Goal: Task Accomplishment & Management: Use online tool/utility

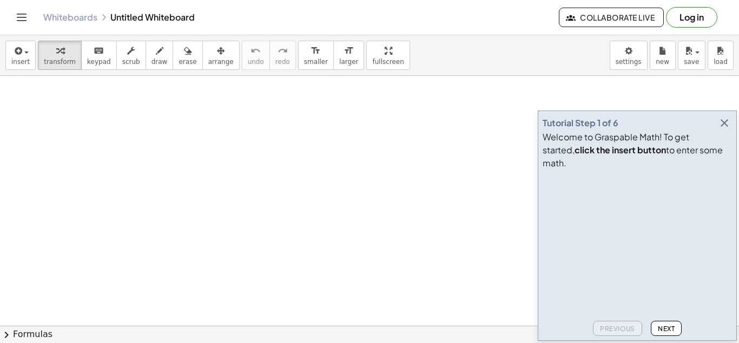
click at [725, 129] on icon "button" at bounding box center [724, 122] width 13 height 13
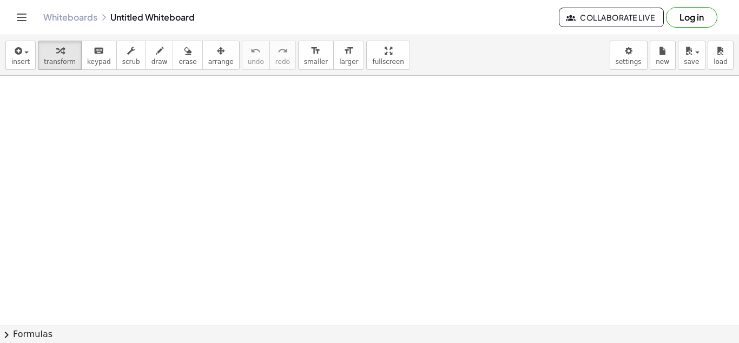
click at [265, 132] on div at bounding box center [281, 133] width 200 height 37
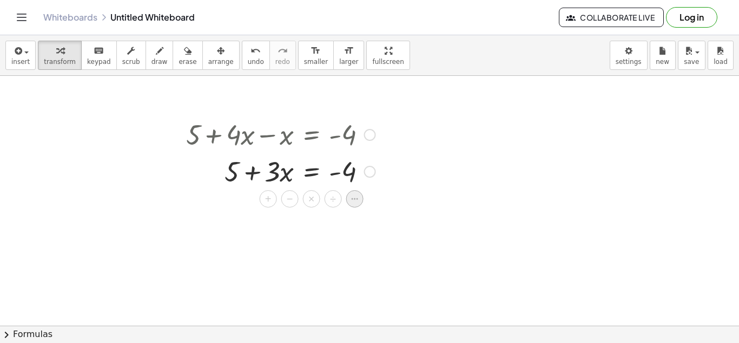
click at [354, 206] on div at bounding box center [354, 198] width 17 height 17
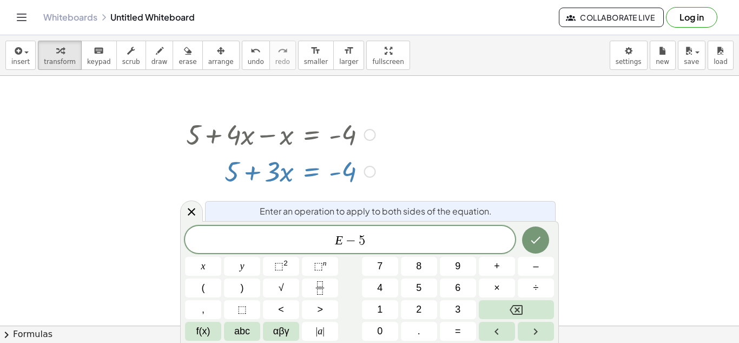
scroll to position [3, 0]
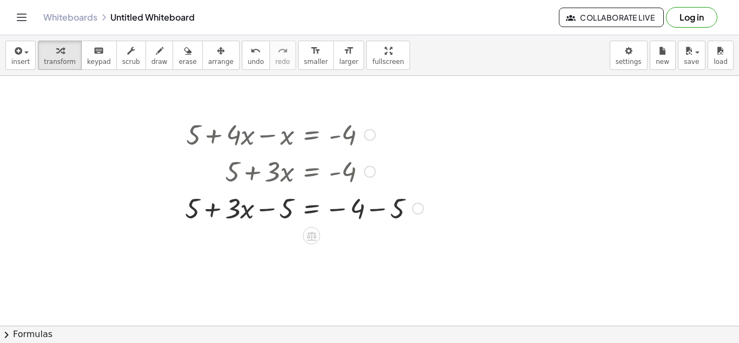
click at [378, 199] on div at bounding box center [305, 207] width 250 height 37
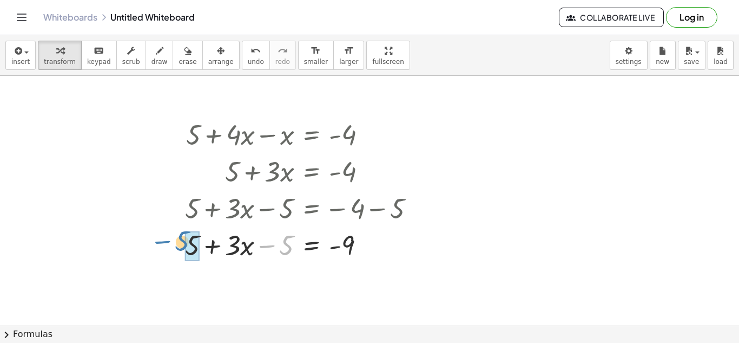
drag, startPoint x: 275, startPoint y: 246, endPoint x: 174, endPoint y: 243, distance: 100.8
click at [174, 243] on div "+ 5 + · 4 · x − x = - 4 + 5 + · 3 · x = - 4 + 5 + · 3 · x − 5 = − 4 − 5 − 5 + 5…" at bounding box center [300, 189] width 263 height 153
click at [174, 243] on div at bounding box center [177, 189] width 16 height 153
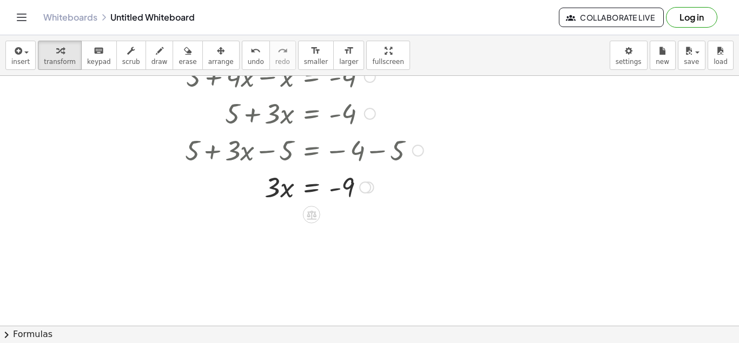
click at [367, 187] on div at bounding box center [365, 187] width 12 height 12
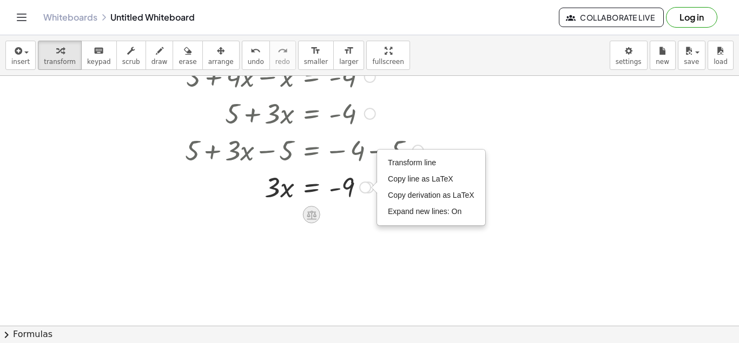
click at [311, 218] on icon at bounding box center [312, 214] width 10 height 9
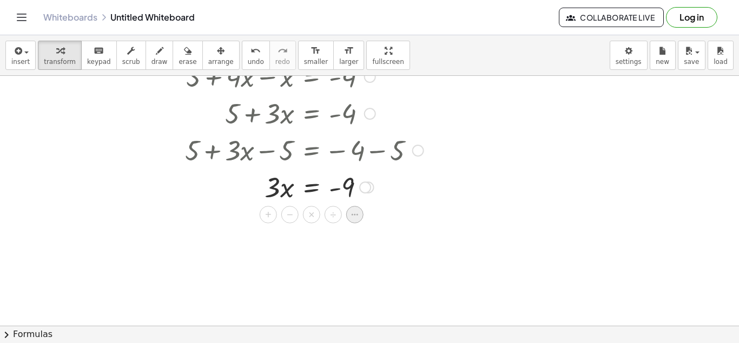
click at [358, 216] on icon at bounding box center [355, 215] width 10 height 10
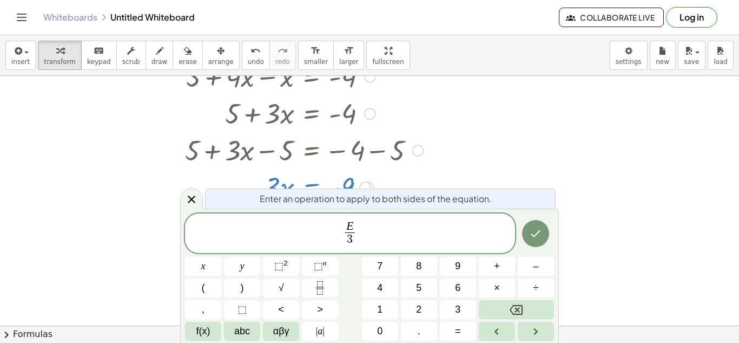
click at [549, 239] on div at bounding box center [536, 233] width 36 height 41
click at [546, 237] on button "Done" at bounding box center [535, 233] width 27 height 27
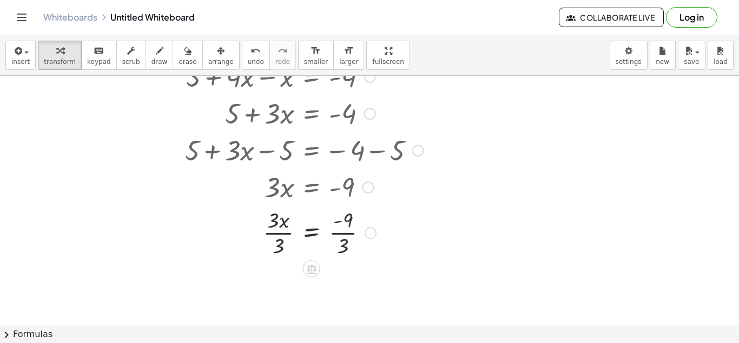
click at [277, 240] on div at bounding box center [305, 232] width 250 height 54
click at [342, 235] on div at bounding box center [296, 232] width 266 height 54
click at [338, 276] on div at bounding box center [305, 286] width 250 height 54
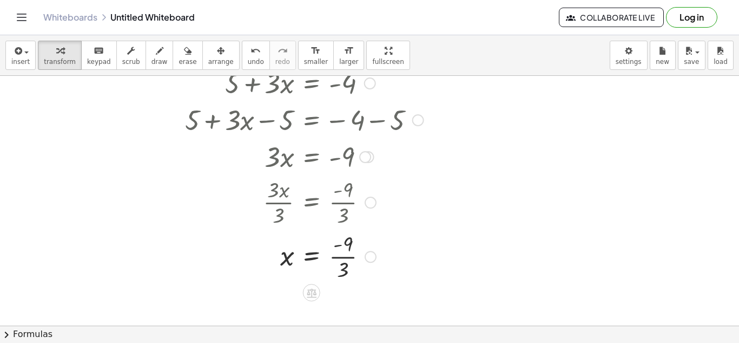
scroll to position [72, 0]
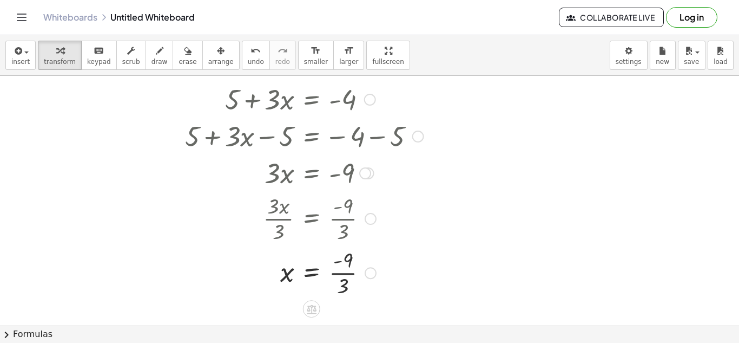
click at [343, 287] on div at bounding box center [305, 272] width 250 height 54
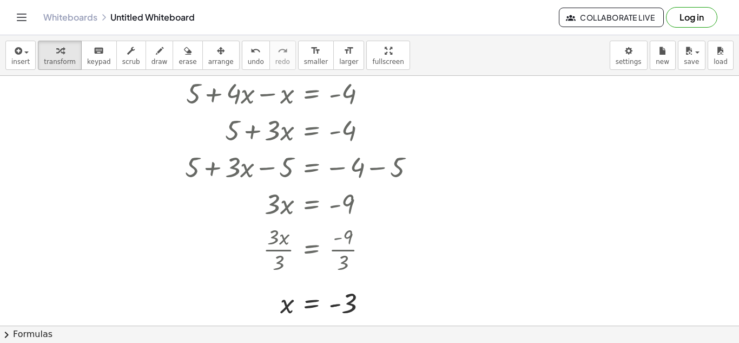
scroll to position [40, 0]
click at [314, 60] on button "format_size smaller" at bounding box center [316, 55] width 36 height 29
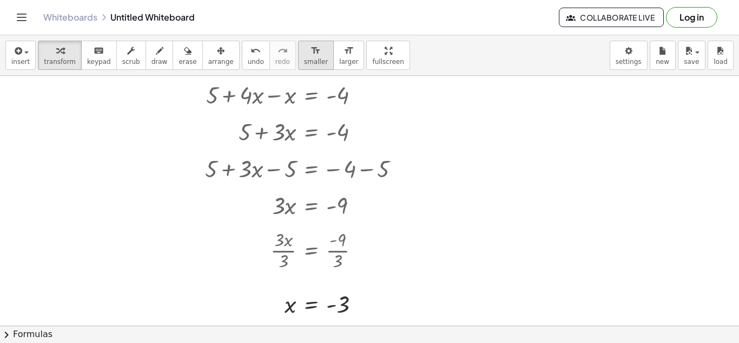
click at [314, 60] on button "format_size smaller" at bounding box center [316, 55] width 36 height 29
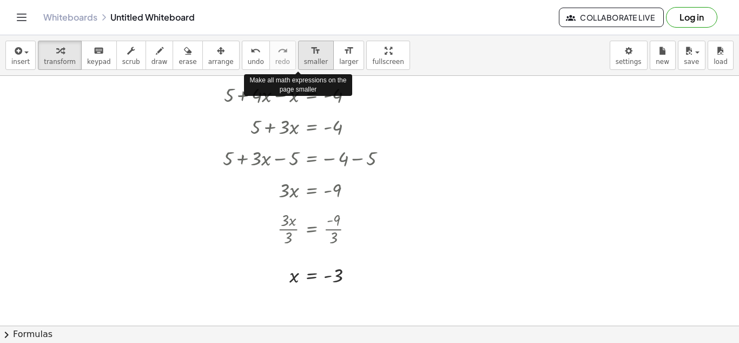
click at [314, 60] on button "format_size smaller" at bounding box center [316, 55] width 36 height 29
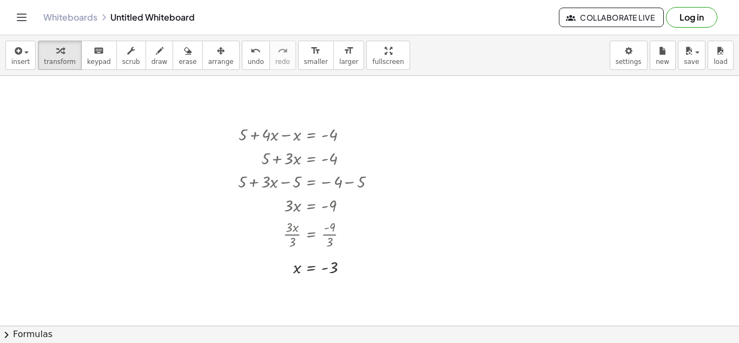
scroll to position [1, 0]
click at [447, 135] on div at bounding box center [369, 324] width 739 height 499
click at [421, 145] on div at bounding box center [369, 324] width 739 height 499
click at [438, 143] on div at bounding box center [369, 324] width 739 height 499
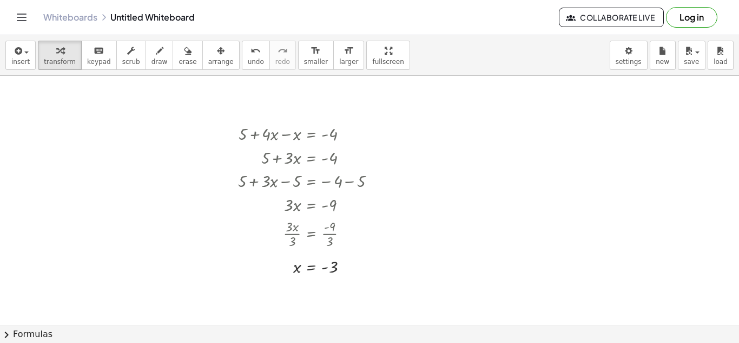
click at [438, 143] on div at bounding box center [369, 324] width 739 height 499
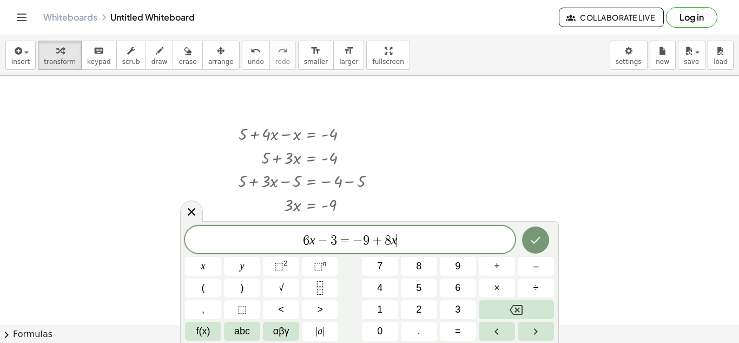
scroll to position [4, 0]
click at [541, 235] on icon "Done" at bounding box center [535, 239] width 13 height 13
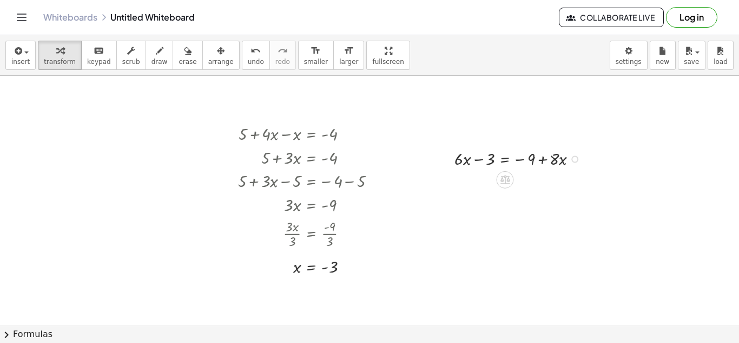
click at [576, 160] on div at bounding box center [575, 158] width 7 height 7
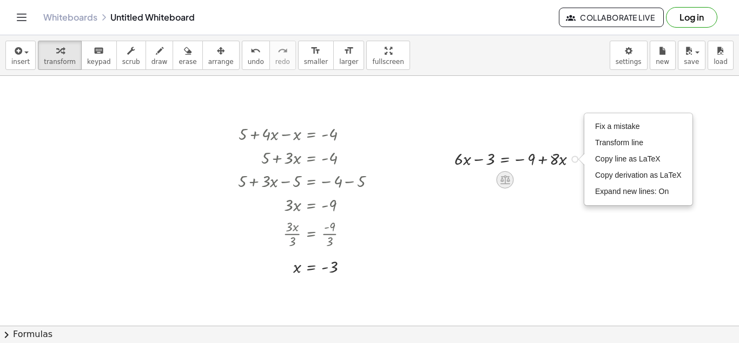
click at [507, 184] on icon at bounding box center [506, 179] width 10 height 9
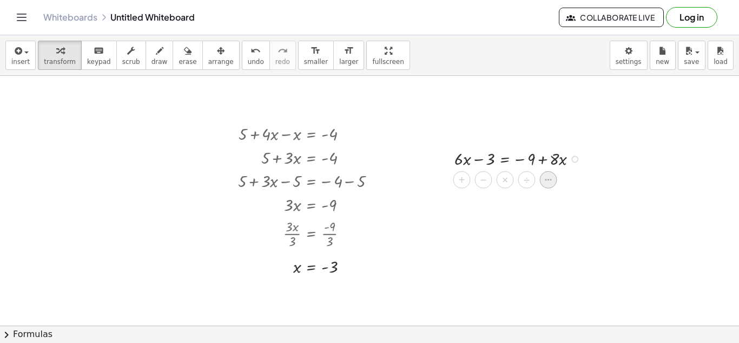
click at [551, 179] on icon at bounding box center [548, 180] width 6 height 2
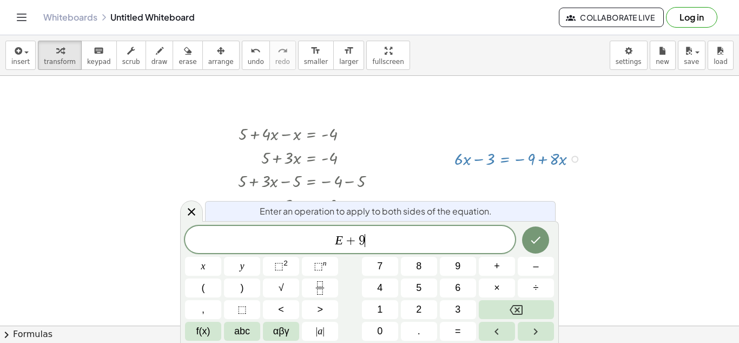
scroll to position [6, 0]
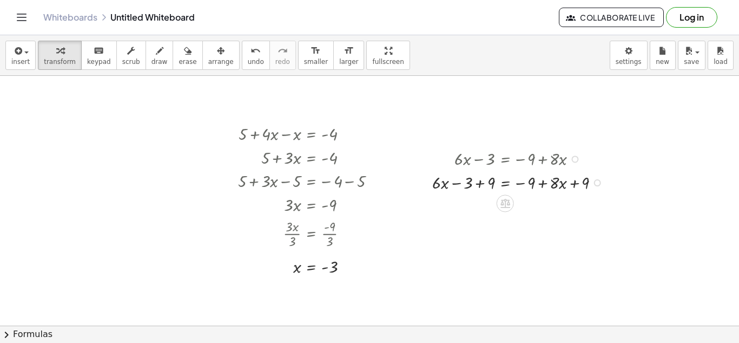
click at [477, 183] on div at bounding box center [520, 182] width 187 height 24
click at [540, 204] on div at bounding box center [520, 205] width 187 height 24
drag, startPoint x: 540, startPoint y: 204, endPoint x: 567, endPoint y: 205, distance: 27.1
click at [567, 205] on div at bounding box center [520, 205] width 187 height 24
drag, startPoint x: 528, startPoint y: 205, endPoint x: 586, endPoint y: 205, distance: 58.5
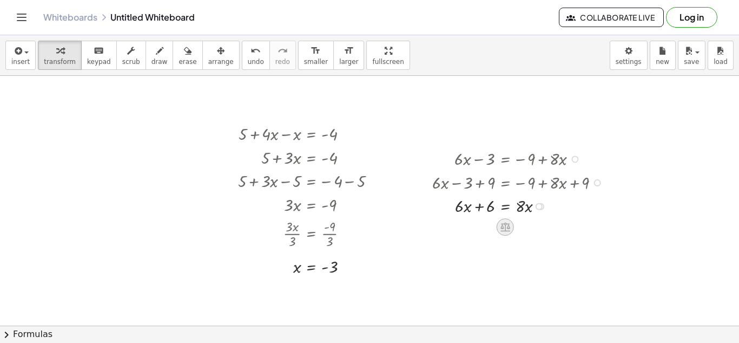
click at [508, 226] on icon at bounding box center [506, 226] width 10 height 9
click at [546, 230] on icon at bounding box center [549, 227] width 10 height 10
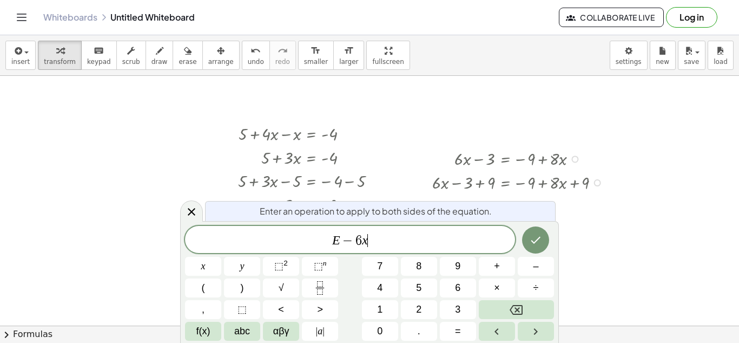
scroll to position [0, 0]
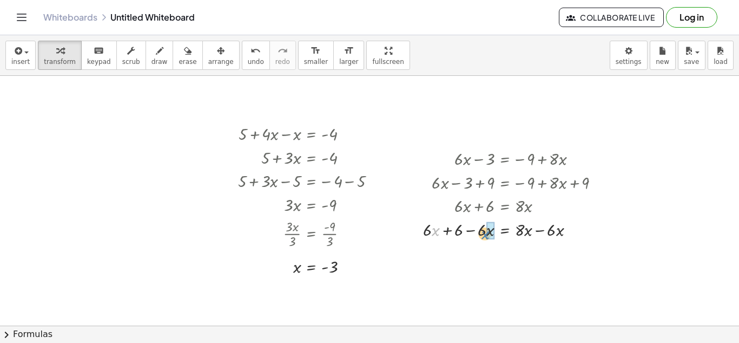
drag, startPoint x: 433, startPoint y: 228, endPoint x: 482, endPoint y: 232, distance: 49.4
click at [482, 232] on div at bounding box center [516, 229] width 196 height 24
click at [542, 254] on div at bounding box center [516, 253] width 196 height 24
click at [506, 292] on icon at bounding box center [505, 297] width 11 height 11
click at [547, 294] on icon at bounding box center [549, 298] width 10 height 10
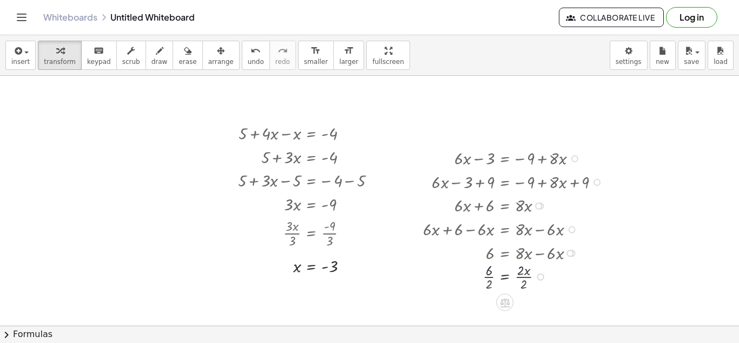
scroll to position [1, 0]
click at [524, 304] on div at bounding box center [516, 305] width 196 height 34
click at [491, 308] on div at bounding box center [516, 305] width 196 height 34
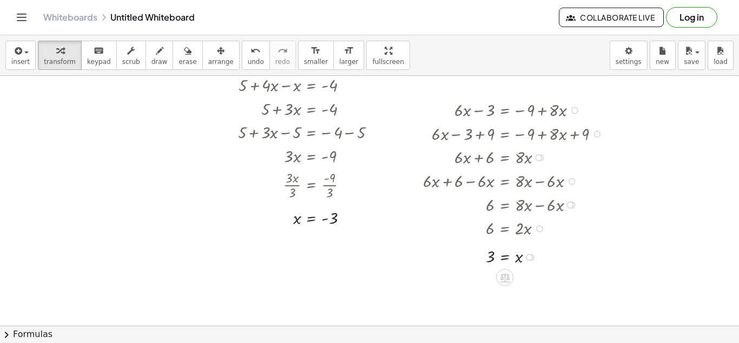
scroll to position [50, 0]
click at [107, 138] on div at bounding box center [369, 274] width 739 height 499
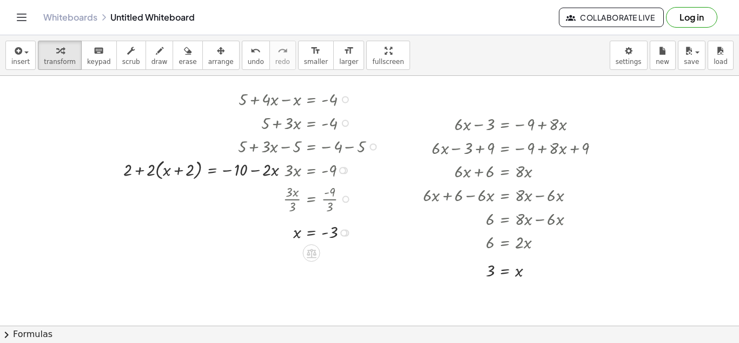
scroll to position [0, 0]
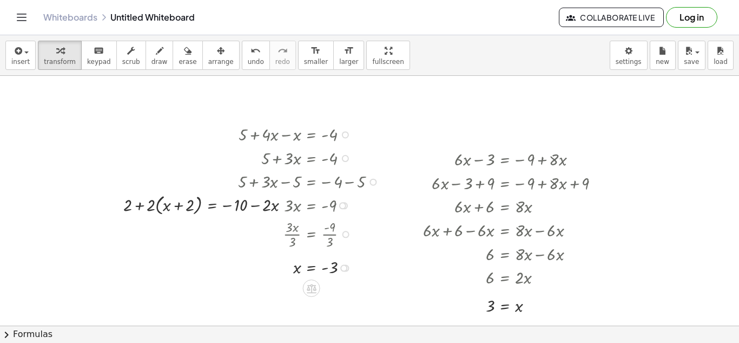
click at [309, 138] on div at bounding box center [311, 134] width 157 height 24
click at [302, 134] on div at bounding box center [311, 134] width 157 height 24
click at [342, 138] on div at bounding box center [311, 134] width 157 height 24
click at [344, 136] on div at bounding box center [345, 134] width 7 height 7
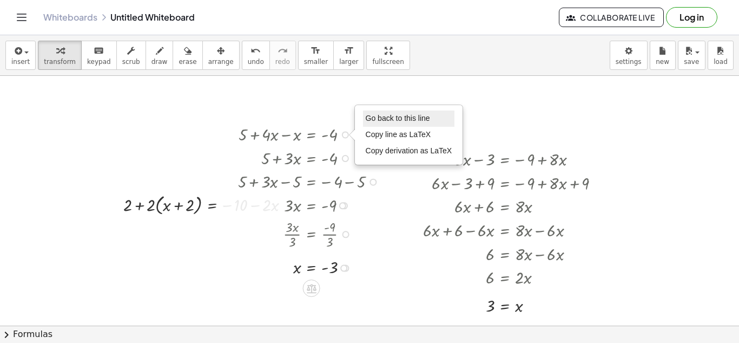
click at [385, 124] on li "Go back to this line" at bounding box center [409, 118] width 92 height 16
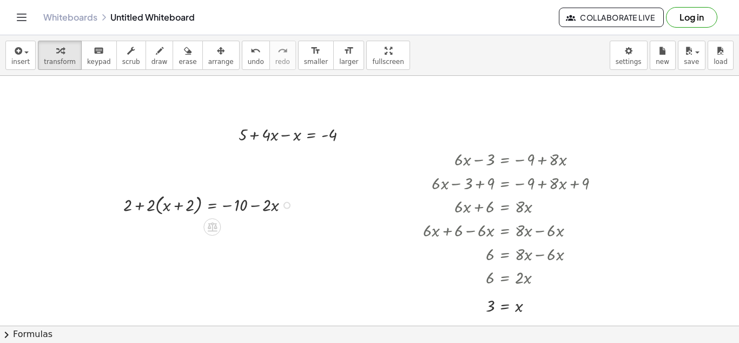
click at [153, 203] on div at bounding box center [211, 204] width 186 height 26
drag, startPoint x: 153, startPoint y: 203, endPoint x: 176, endPoint y: 204, distance: 23.3
click at [176, 204] on div at bounding box center [211, 204] width 186 height 26
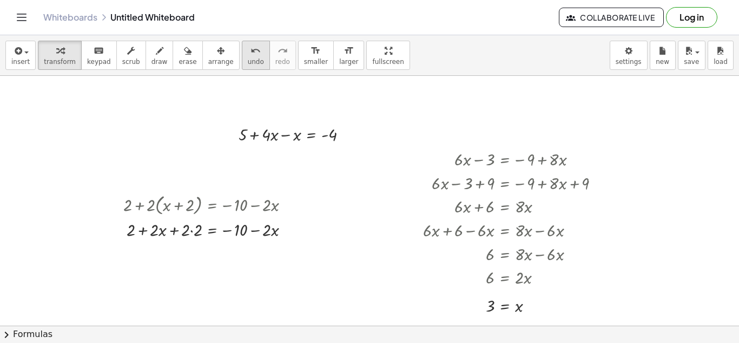
click at [248, 58] on span "undo" at bounding box center [256, 62] width 16 height 8
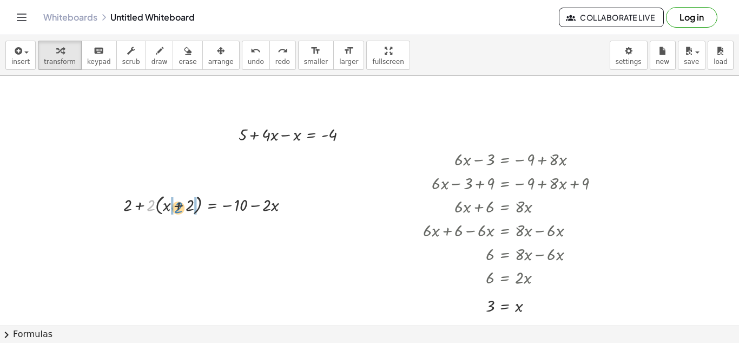
drag, startPoint x: 148, startPoint y: 203, endPoint x: 175, endPoint y: 205, distance: 27.2
click at [175, 205] on div at bounding box center [211, 204] width 186 height 26
click at [193, 229] on div at bounding box center [211, 229] width 186 height 24
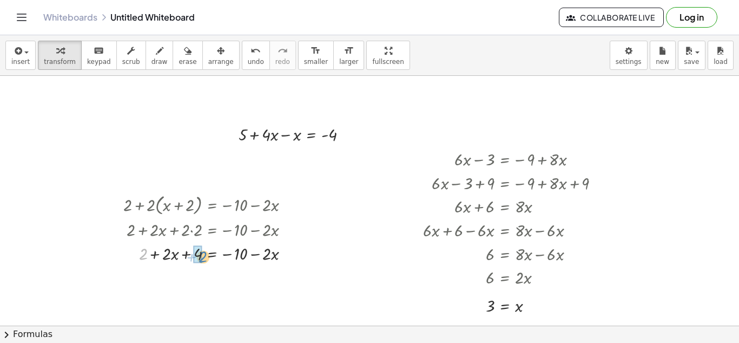
drag, startPoint x: 144, startPoint y: 254, endPoint x: 204, endPoint y: 257, distance: 59.6
click at [204, 257] on div at bounding box center [211, 253] width 186 height 24
click at [218, 300] on icon at bounding box center [212, 297] width 11 height 11
click at [253, 305] on div at bounding box center [255, 297] width 17 height 17
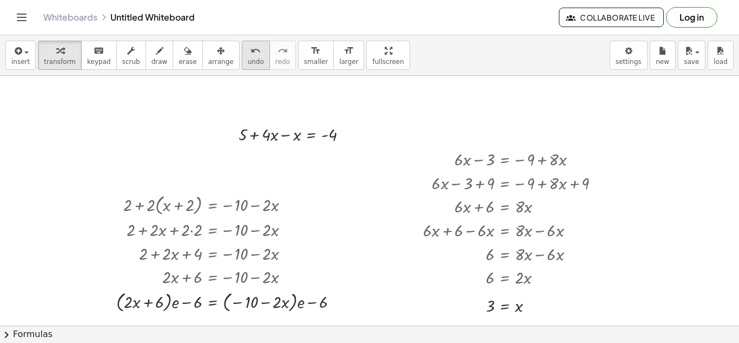
click at [248, 58] on span "undo" at bounding box center [256, 62] width 16 height 8
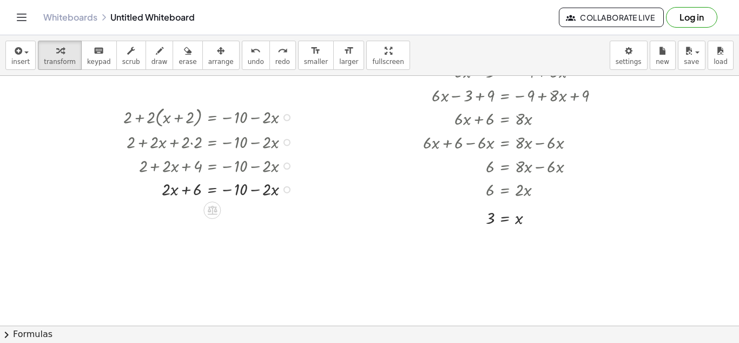
scroll to position [99, 0]
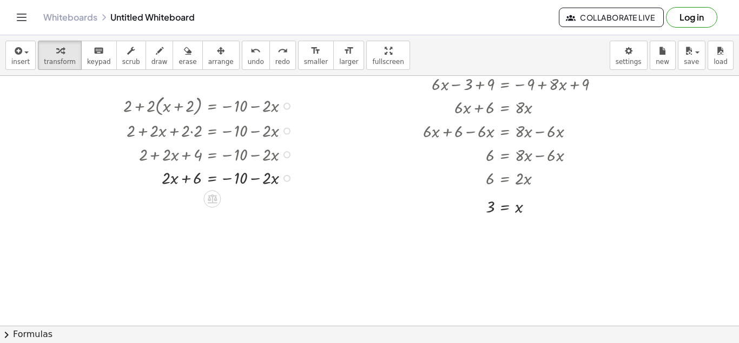
click at [214, 200] on icon at bounding box center [212, 198] width 10 height 9
click at [255, 207] on div at bounding box center [255, 198] width 17 height 17
click at [183, 202] on div at bounding box center [222, 201] width 209 height 24
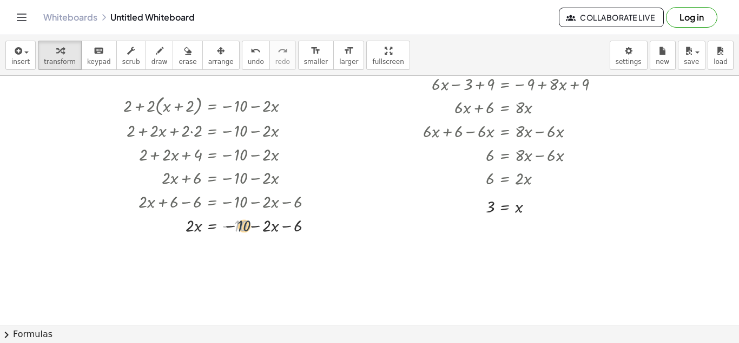
drag, startPoint x: 244, startPoint y: 204, endPoint x: 254, endPoint y: 206, distance: 10.5
click at [212, 106] on div "+ 2 + · 2 · ( + x + 2 ) = − 10 − · 2 · x + 2 + · 2 · x + · 2 · 2 = − 10 − · 2 ·…" at bounding box center [212, 106] width 0 height 0
click at [254, 206] on div at bounding box center [210, 201] width 233 height 24
drag, startPoint x: 240, startPoint y: 224, endPoint x: 297, endPoint y: 224, distance: 57.4
click at [215, 271] on icon at bounding box center [212, 269] width 10 height 9
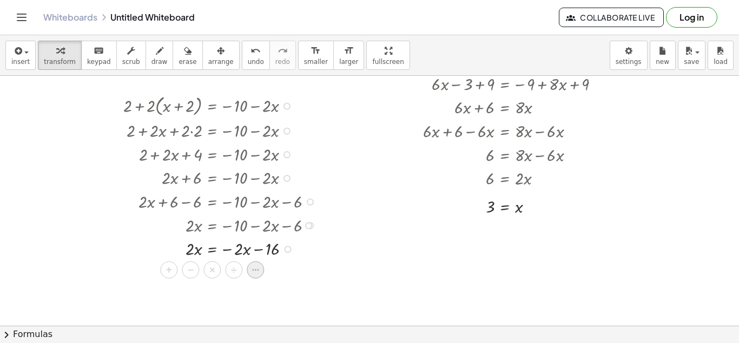
click at [253, 272] on icon at bounding box center [256, 270] width 10 height 10
drag, startPoint x: 240, startPoint y: 272, endPoint x: 310, endPoint y: 274, distance: 69.3
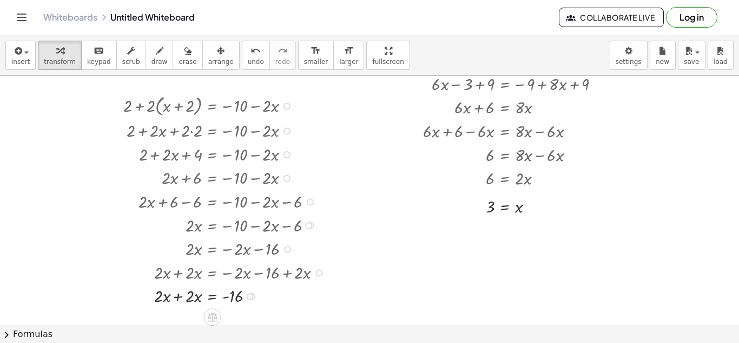
click at [176, 302] on div at bounding box center [227, 295] width 218 height 24
click at [215, 316] on icon at bounding box center [212, 316] width 10 height 9
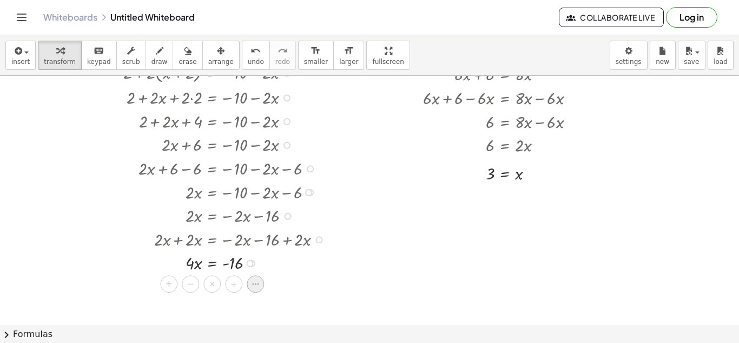
click at [254, 282] on icon at bounding box center [256, 284] width 10 height 10
click at [195, 283] on div at bounding box center [227, 291] width 218 height 34
click at [232, 290] on div at bounding box center [227, 291] width 218 height 34
click at [193, 296] on div at bounding box center [227, 291] width 218 height 34
click at [304, 65] on span "smaller" at bounding box center [316, 62] width 24 height 8
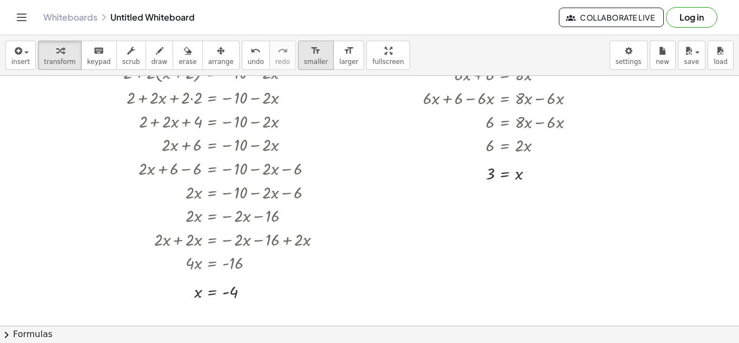
click at [304, 65] on span "smaller" at bounding box center [316, 62] width 24 height 8
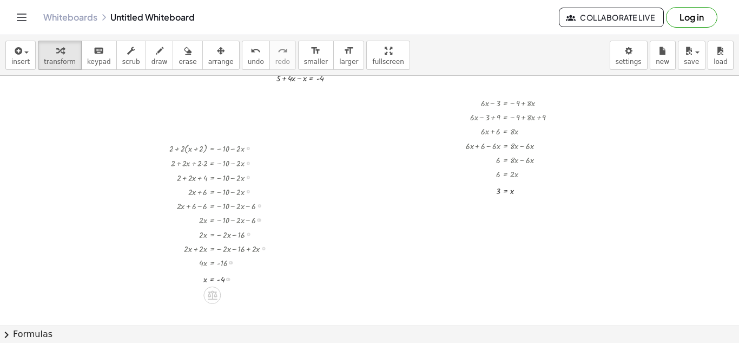
scroll to position [62, 0]
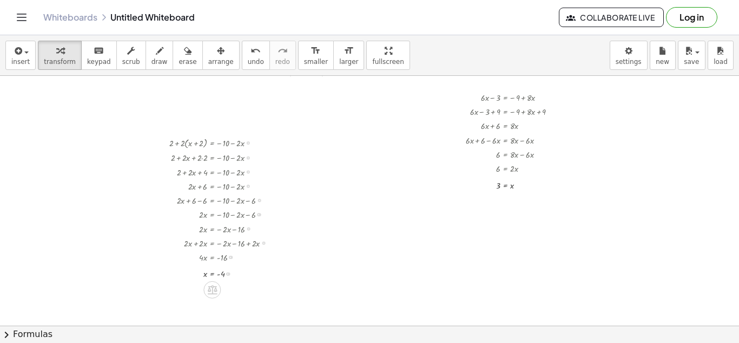
click at [247, 142] on div at bounding box center [248, 142] width 3 height 3
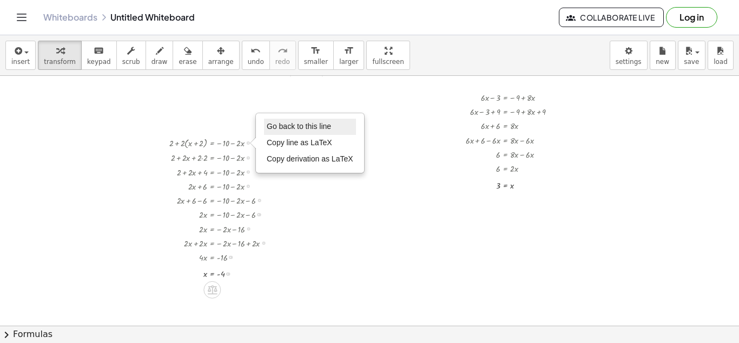
click at [305, 130] on span "Go back to this line" at bounding box center [299, 126] width 64 height 9
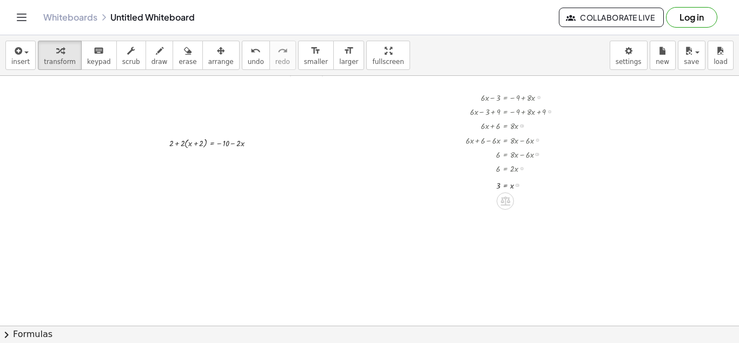
scroll to position [0, 0]
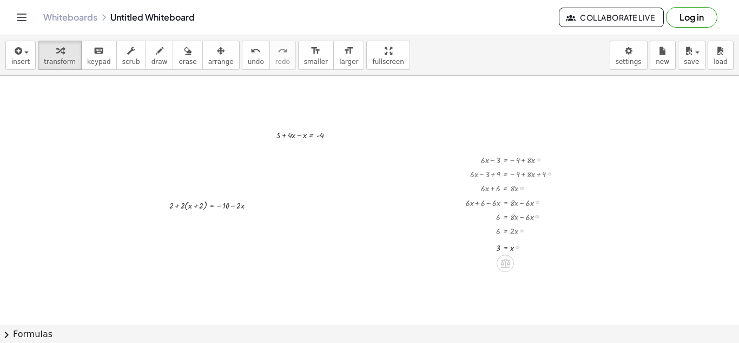
click at [538, 160] on div at bounding box center [539, 159] width 3 height 3
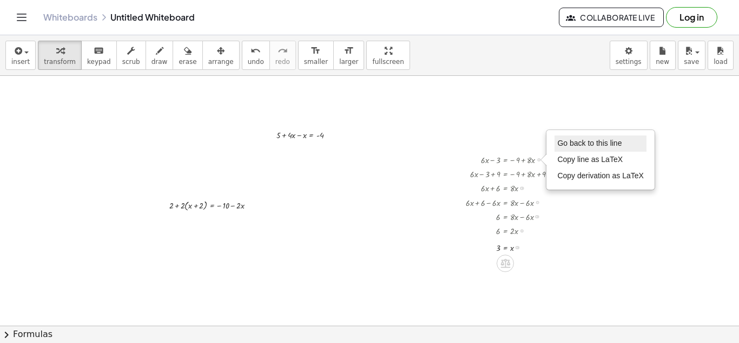
click at [568, 145] on span "Go back to this line" at bounding box center [590, 143] width 64 height 9
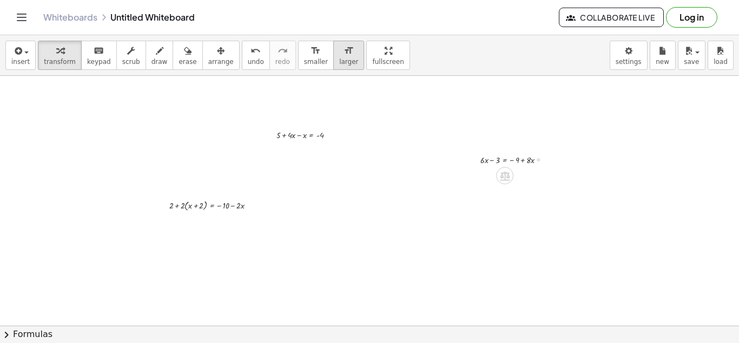
click at [343, 63] on button "format_size larger" at bounding box center [348, 55] width 31 height 29
click at [374, 215] on div at bounding box center [369, 325] width 739 height 499
drag, startPoint x: 427, startPoint y: 228, endPoint x: 438, endPoint y: 228, distance: 11.4
click at [438, 228] on div at bounding box center [433, 226] width 98 height 17
click at [426, 227] on div at bounding box center [433, 226] width 98 height 17
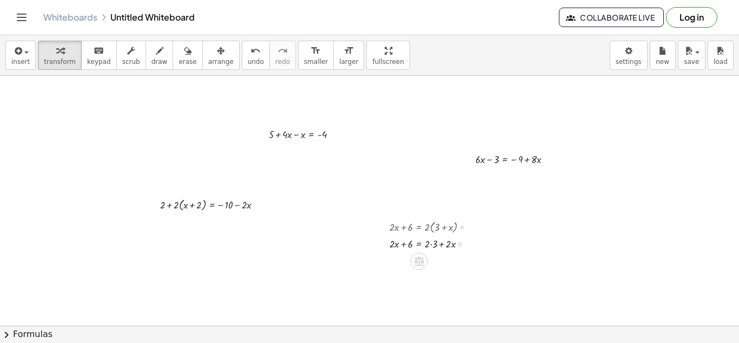
click at [431, 248] on div at bounding box center [433, 243] width 98 height 16
click at [463, 228] on div at bounding box center [463, 227] width 4 height 4
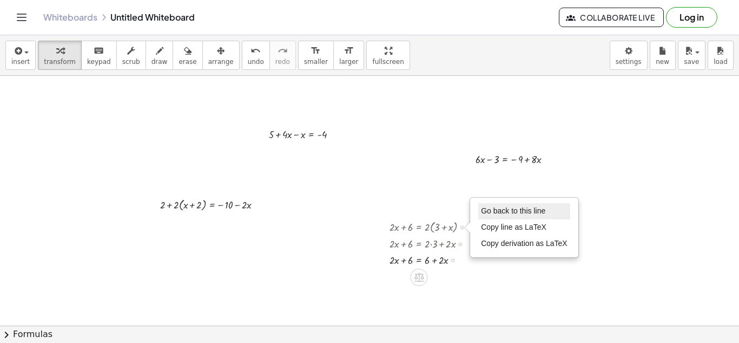
click at [513, 210] on span "Go back to this line" at bounding box center [513, 210] width 64 height 9
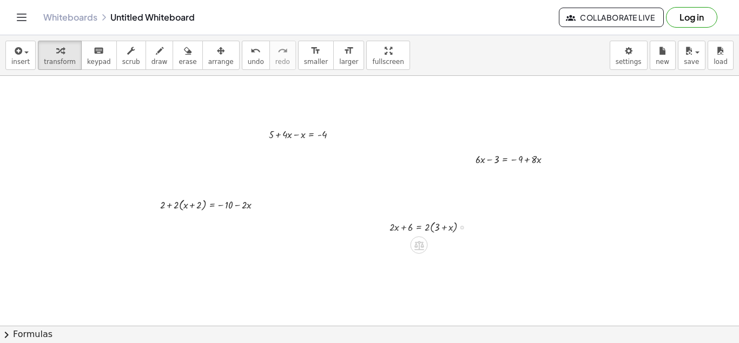
click at [451, 226] on div at bounding box center [433, 226] width 98 height 17
click at [423, 240] on icon at bounding box center [419, 244] width 11 height 11
click at [463, 228] on div "Go back to this line Copy line as LaTeX Copy derivation as LaTeX" at bounding box center [463, 227] width 4 height 4
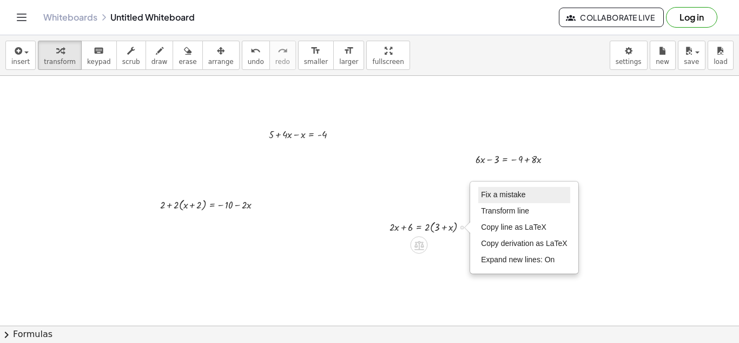
click at [512, 197] on span "Fix a mistake" at bounding box center [503, 194] width 44 height 9
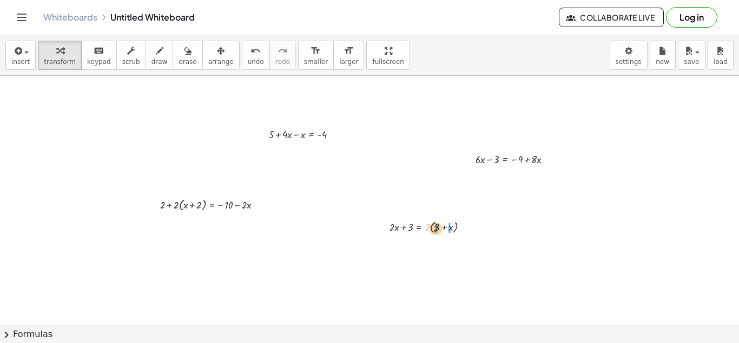
drag, startPoint x: 428, startPoint y: 228, endPoint x: 437, endPoint y: 228, distance: 9.2
click at [437, 228] on div at bounding box center [433, 226] width 98 height 17
click at [427, 244] on div at bounding box center [433, 243] width 98 height 16
click at [435, 245] on div at bounding box center [433, 243] width 98 height 16
click at [452, 261] on div "Fix a mistake Transform line Copy line as LaTeX Copy derivation as LaTeX Expand…" at bounding box center [453, 260] width 4 height 4
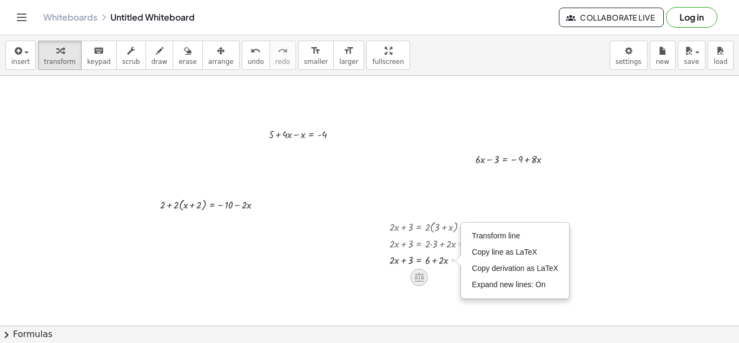
click at [426, 277] on div at bounding box center [419, 277] width 17 height 17
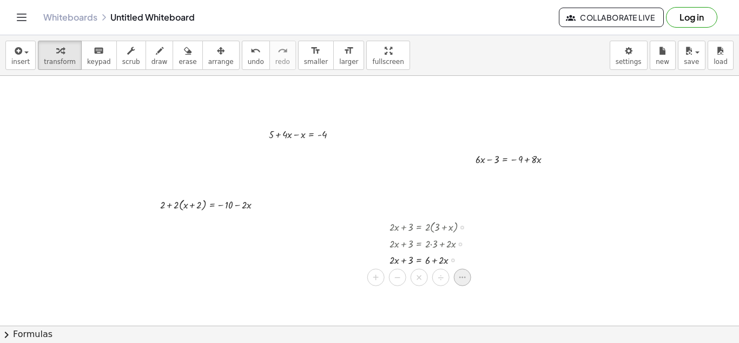
click at [462, 274] on icon at bounding box center [463, 277] width 10 height 10
click at [404, 272] on div at bounding box center [428, 275] width 116 height 16
drag, startPoint x: 456, startPoint y: 292, endPoint x: 427, endPoint y: 293, distance: 29.2
click at [427, 293] on div at bounding box center [428, 291] width 116 height 16
click at [433, 317] on div "+ · 2 · x + 3 = · 2 · ( + 3 + x ) + · 2 · x + 3 = + · 2 · 3 + · 2 · x + · 2 · x…" at bounding box center [415, 266] width 113 height 103
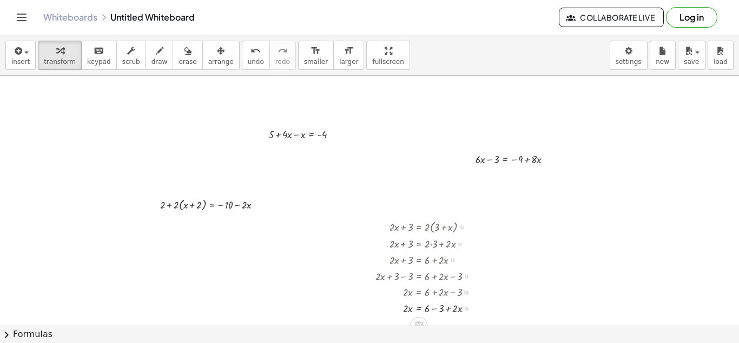
click at [437, 299] on div at bounding box center [428, 307] width 116 height 16
click at [461, 227] on div at bounding box center [463, 227] width 4 height 4
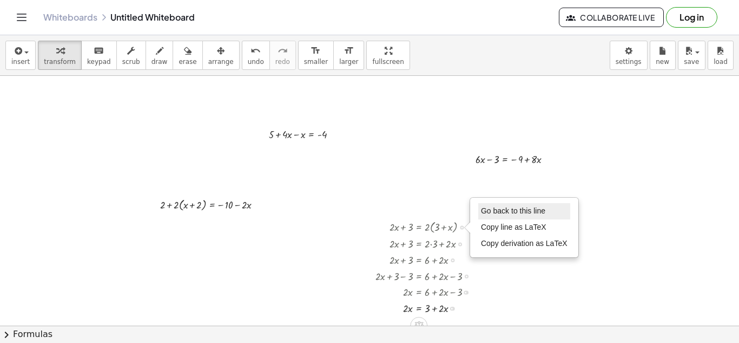
click at [505, 211] on span "Go back to this line" at bounding box center [513, 210] width 64 height 9
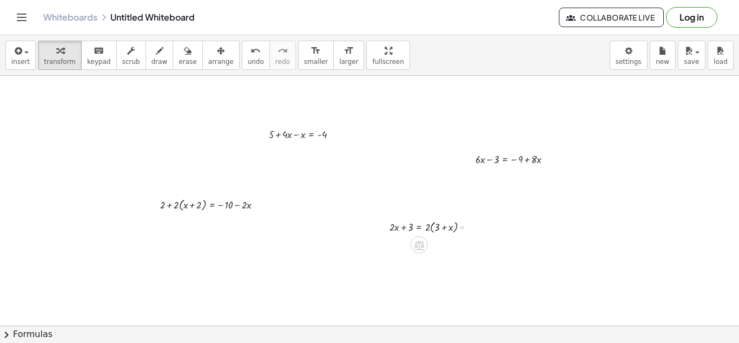
click at [461, 226] on div "Go back to this line Copy line as LaTeX Copy derivation as LaTeX" at bounding box center [463, 227] width 4 height 4
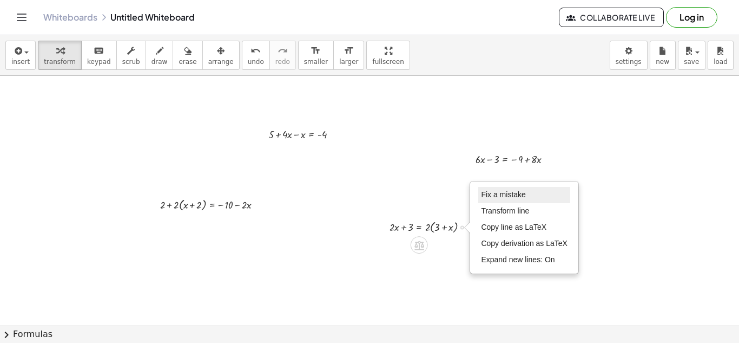
click at [501, 199] on span "Fix a mistake" at bounding box center [503, 194] width 44 height 9
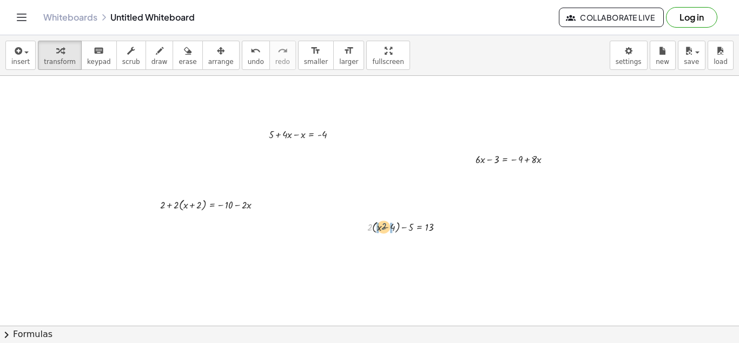
drag, startPoint x: 371, startPoint y: 227, endPoint x: 385, endPoint y: 226, distance: 14.1
click at [385, 226] on div at bounding box center [410, 226] width 96 height 17
click at [396, 245] on div at bounding box center [410, 243] width 96 height 16
click at [407, 260] on div at bounding box center [410, 259] width 96 height 16
click at [417, 292] on icon at bounding box center [419, 292] width 11 height 11
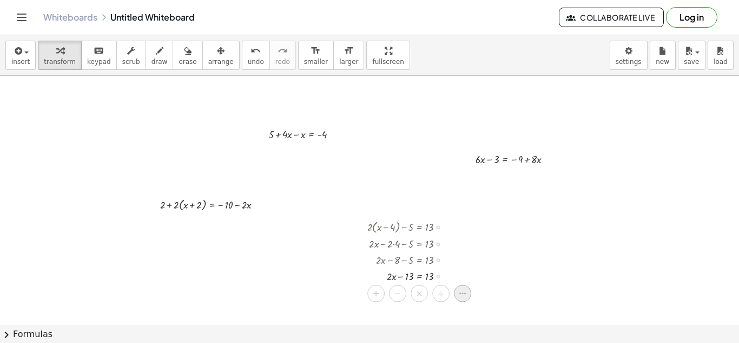
click at [463, 291] on icon at bounding box center [463, 293] width 10 height 10
click at [405, 274] on div at bounding box center [418, 275] width 113 height 16
click at [403, 290] on div at bounding box center [418, 291] width 113 height 16
click at [437, 298] on div at bounding box center [408, 291] width 134 height 16
click at [439, 310] on div at bounding box center [418, 307] width 113 height 16
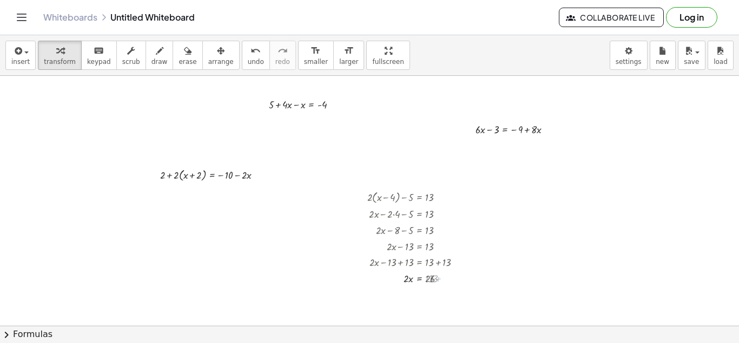
scroll to position [29, 0]
click at [419, 302] on icon at bounding box center [419, 295] width 11 height 11
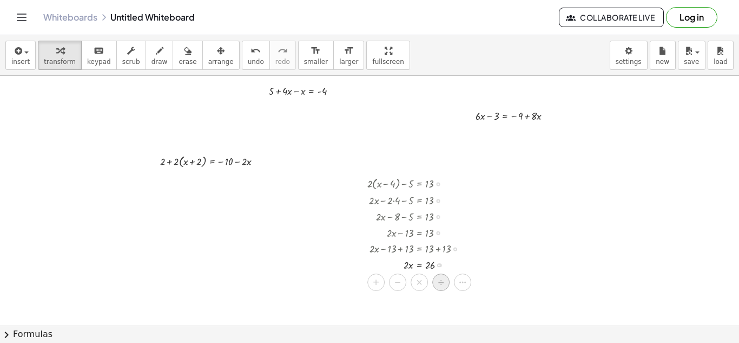
click at [447, 284] on div "÷" at bounding box center [441, 281] width 17 height 17
click at [441, 284] on div "Fix a mistake Transform line Copy line as LaTeX Copy derivation as LaTeX Expand…" at bounding box center [441, 284] width 4 height 4
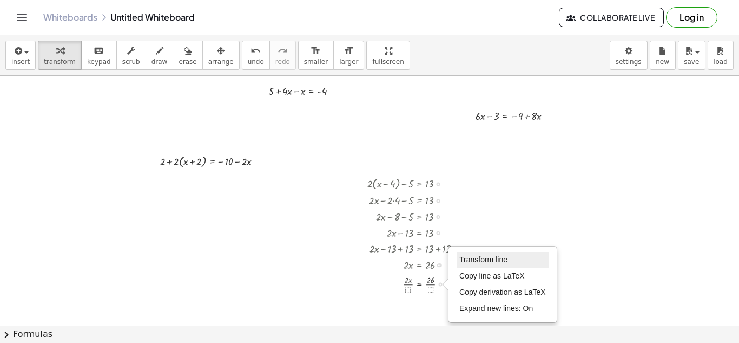
click at [481, 261] on span "Transform line" at bounding box center [484, 259] width 48 height 9
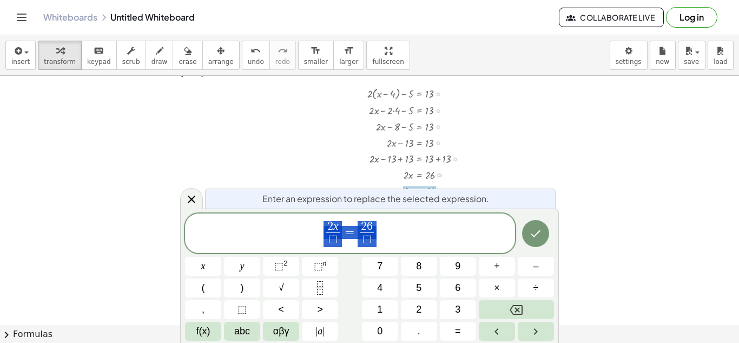
scroll to position [134, 0]
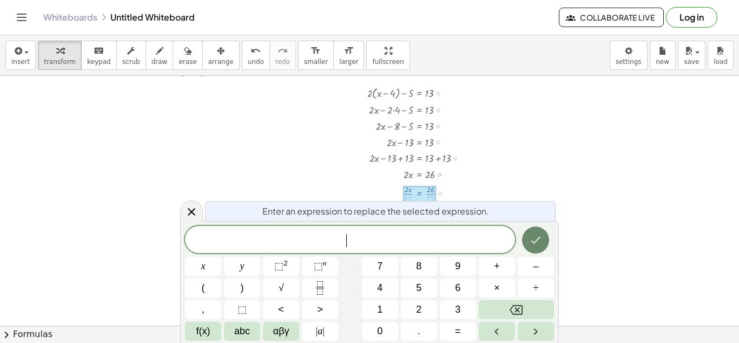
click at [529, 239] on icon "Done" at bounding box center [535, 239] width 13 height 13
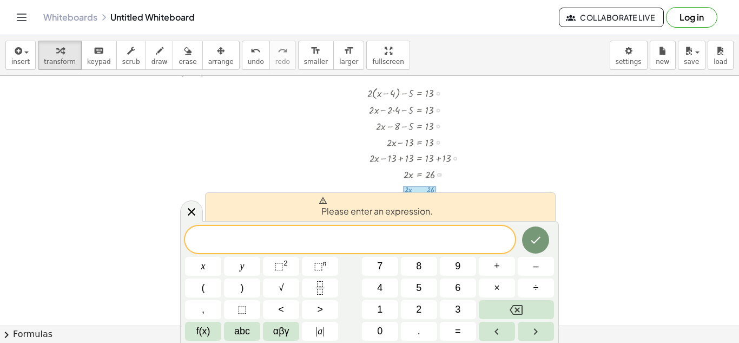
click at [441, 146] on div at bounding box center [418, 142] width 113 height 16
click at [428, 175] on div at bounding box center [418, 174] width 113 height 16
click at [194, 216] on icon at bounding box center [191, 211] width 13 height 13
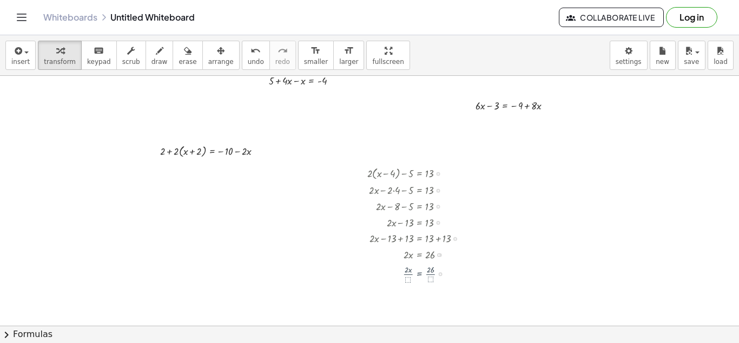
scroll to position [43, 0]
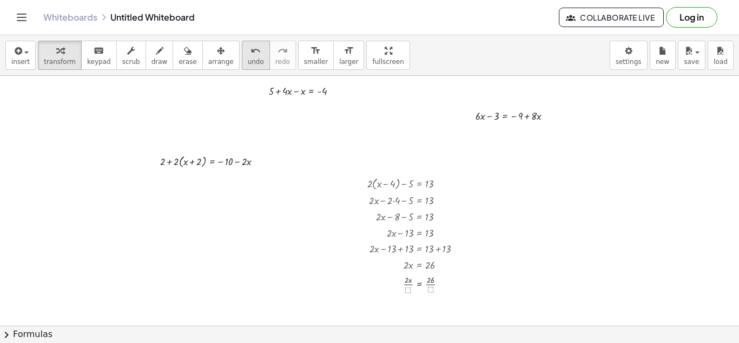
click at [248, 53] on div "undo" at bounding box center [256, 50] width 16 height 13
click at [440, 264] on div at bounding box center [439, 265] width 4 height 4
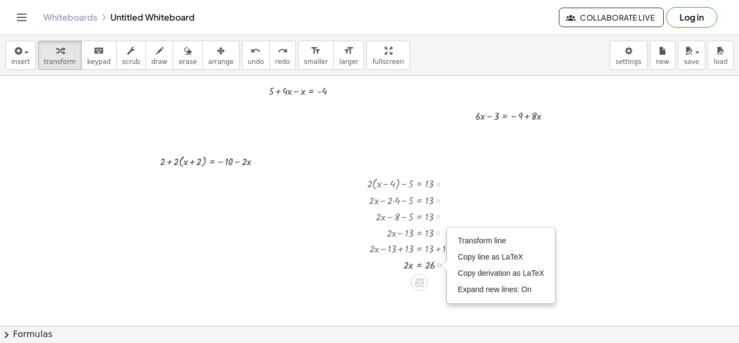
click at [419, 285] on icon at bounding box center [420, 282] width 10 height 9
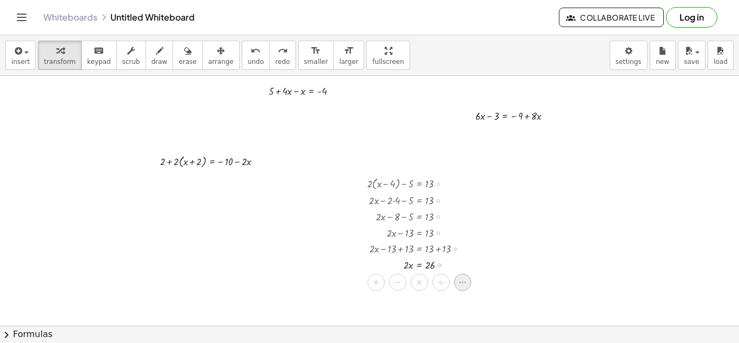
click at [468, 283] on div at bounding box center [462, 281] width 17 height 17
click at [408, 290] on div at bounding box center [418, 283] width 113 height 22
click at [435, 285] on div at bounding box center [418, 283] width 113 height 22
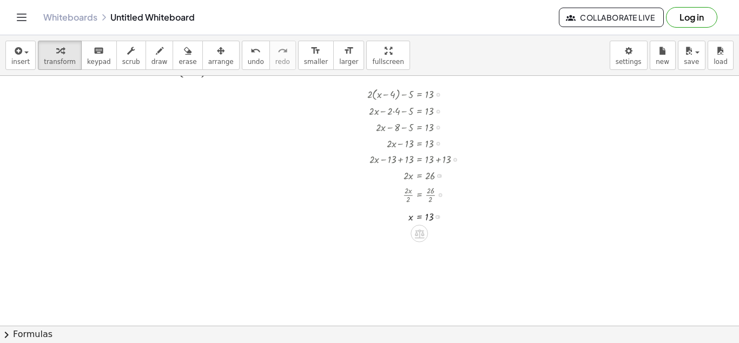
click at [437, 94] on div at bounding box center [439, 95] width 4 height 4
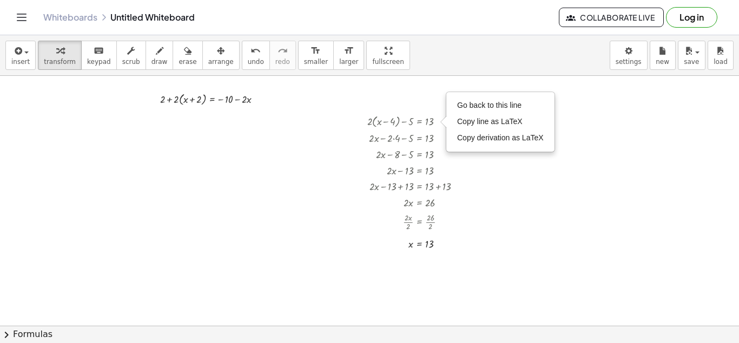
scroll to position [103, 0]
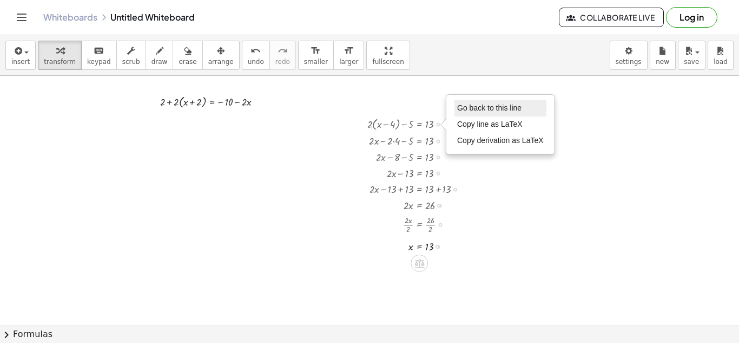
click at [483, 109] on span "Go back to this line" at bounding box center [489, 107] width 64 height 9
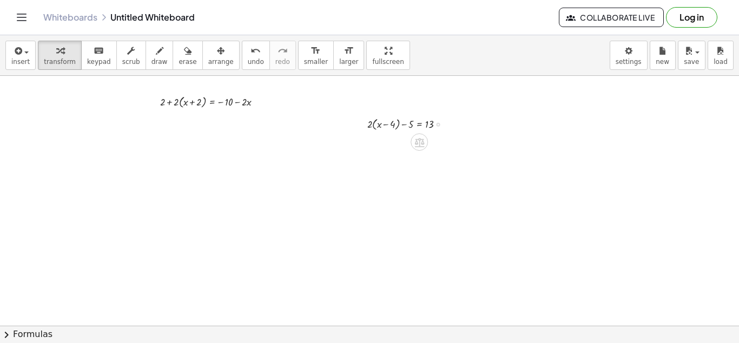
click at [437, 123] on div "Go back to this line Copy line as LaTeX Copy derivation as LaTeX" at bounding box center [439, 124] width 4 height 4
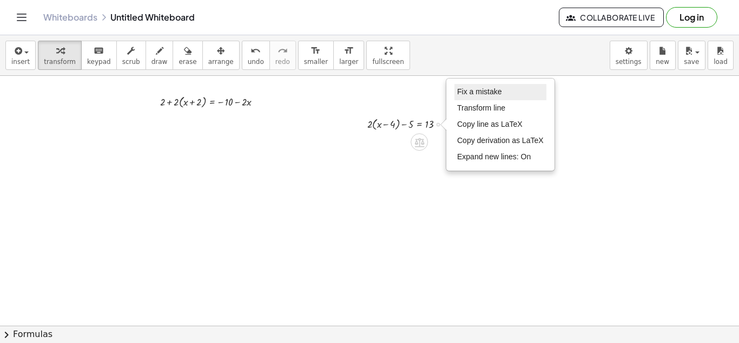
click at [480, 92] on span "Fix a mistake" at bounding box center [479, 91] width 44 height 9
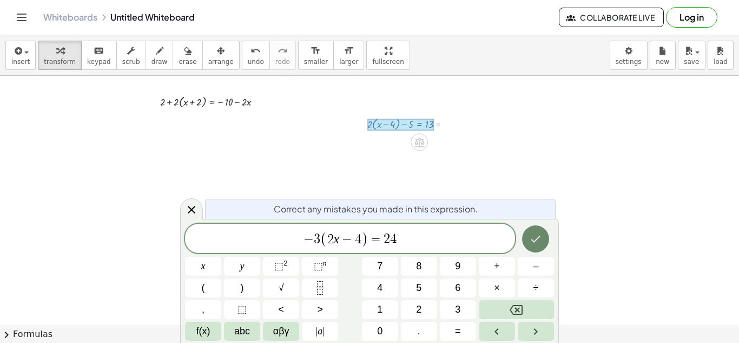
click at [538, 240] on icon "Done" at bounding box center [535, 238] width 13 height 13
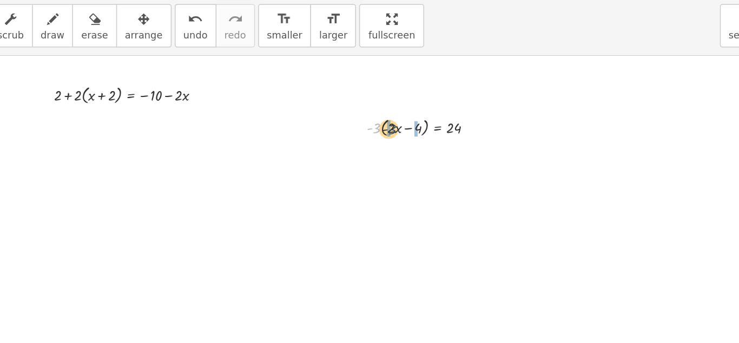
drag, startPoint x: 378, startPoint y: 125, endPoint x: 390, endPoint y: 125, distance: 12.5
click at [390, 125] on div at bounding box center [413, 123] width 94 height 17
click at [378, 142] on div at bounding box center [410, 140] width 99 height 16
click at [0, 0] on div at bounding box center [0, 0] width 0 height 0
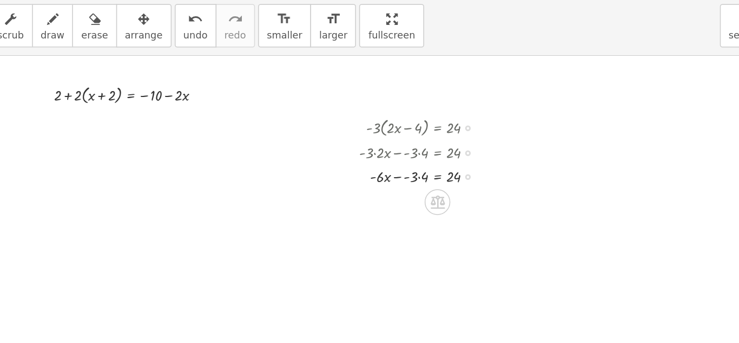
click at [409, 155] on div at bounding box center [410, 156] width 99 height 16
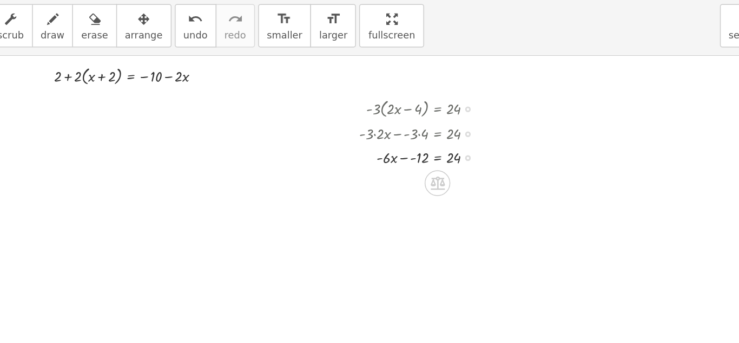
click at [397, 146] on div at bounding box center [410, 143] width 99 height 16
click at [404, 143] on div at bounding box center [410, 143] width 99 height 16
click at [421, 174] on icon at bounding box center [420, 177] width 10 height 9
click at [465, 177] on icon at bounding box center [462, 177] width 6 height 2
click at [441, 176] on div at bounding box center [418, 175] width 116 height 16
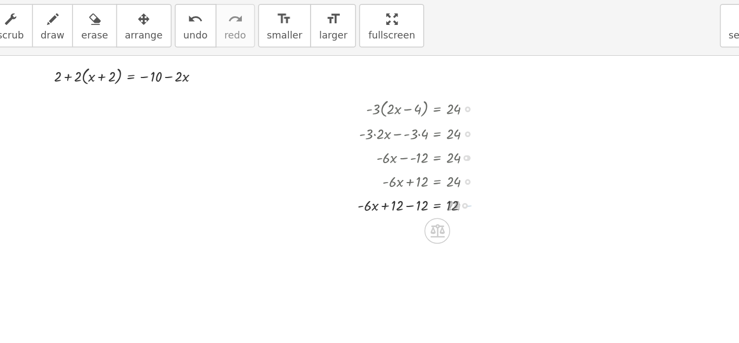
click at [401, 175] on div at bounding box center [410, 175] width 100 height 16
click at [421, 209] on icon at bounding box center [419, 209] width 10 height 9
click at [463, 205] on icon at bounding box center [462, 210] width 10 height 10
click at [408, 208] on div at bounding box center [418, 211] width 116 height 22
click at [434, 211] on div at bounding box center [418, 211] width 116 height 22
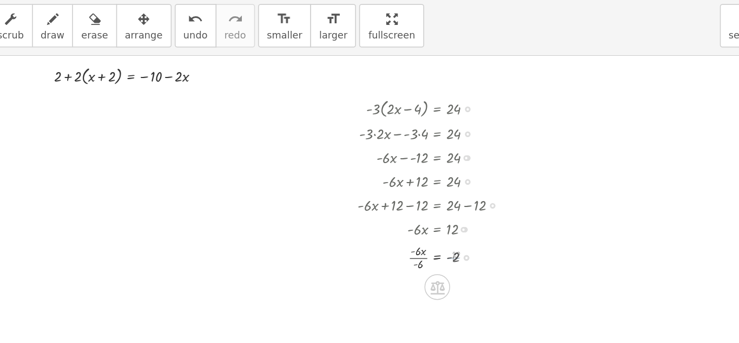
click at [405, 210] on div at bounding box center [418, 211] width 116 height 22
click at [440, 112] on div at bounding box center [440, 111] width 4 height 4
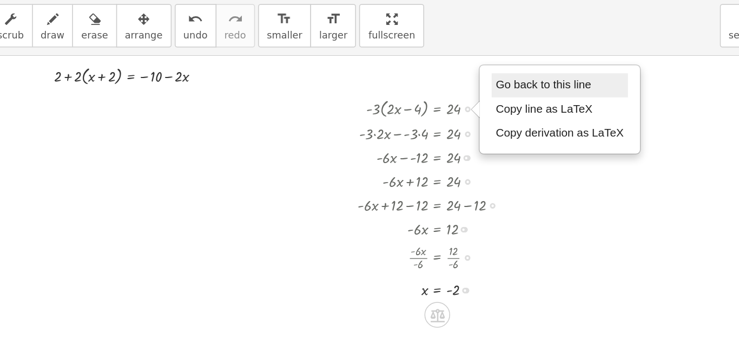
click at [480, 97] on span "Go back to this line" at bounding box center [491, 94] width 64 height 9
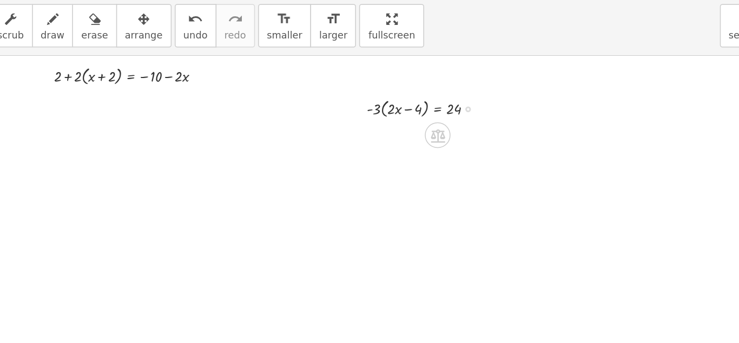
click at [438, 112] on div "Go back to this line Copy line as LaTeX Copy derivation as LaTeX" at bounding box center [440, 111] width 4 height 4
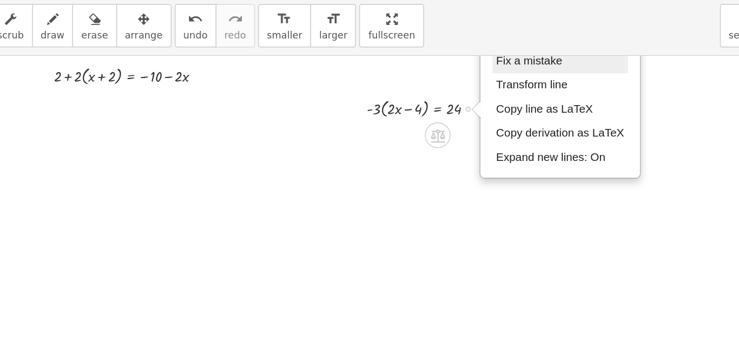
click at [486, 82] on span "Fix a mistake" at bounding box center [481, 78] width 44 height 9
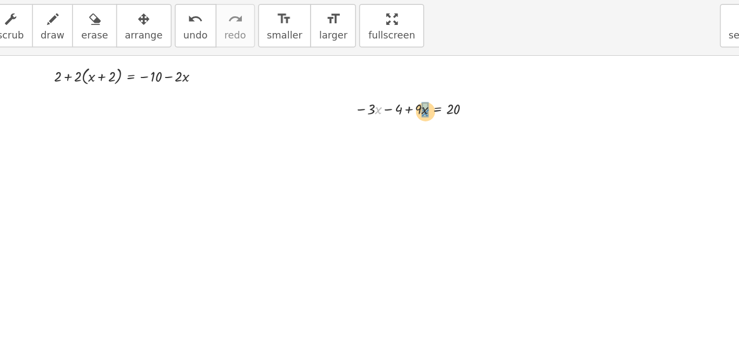
drag, startPoint x: 378, startPoint y: 111, endPoint x: 409, endPoint y: 113, distance: 31.4
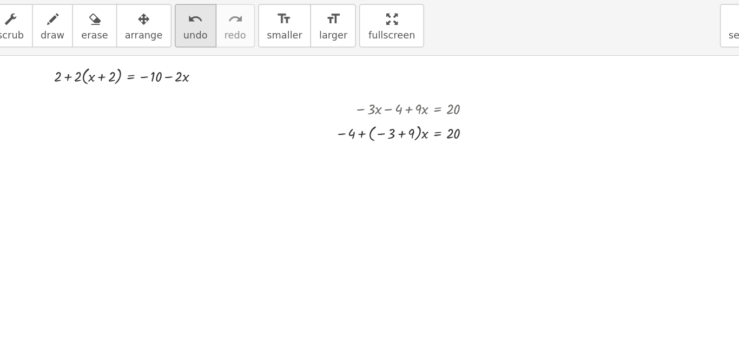
click at [248, 61] on span "undo" at bounding box center [256, 62] width 16 height 8
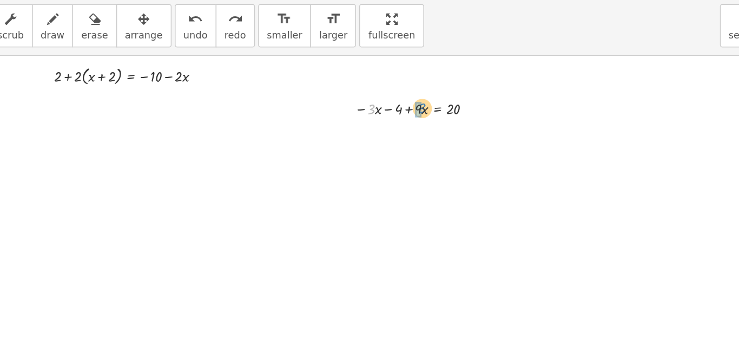
drag, startPoint x: 376, startPoint y: 110, endPoint x: 410, endPoint y: 110, distance: 34.7
click at [410, 110] on div at bounding box center [408, 110] width 100 height 16
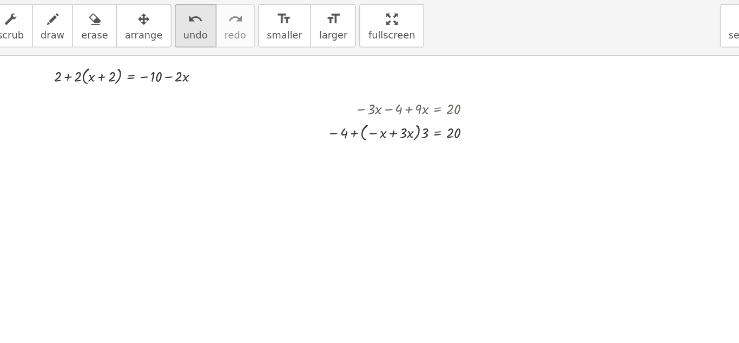
click at [242, 60] on button "undo undo" at bounding box center [256, 55] width 28 height 29
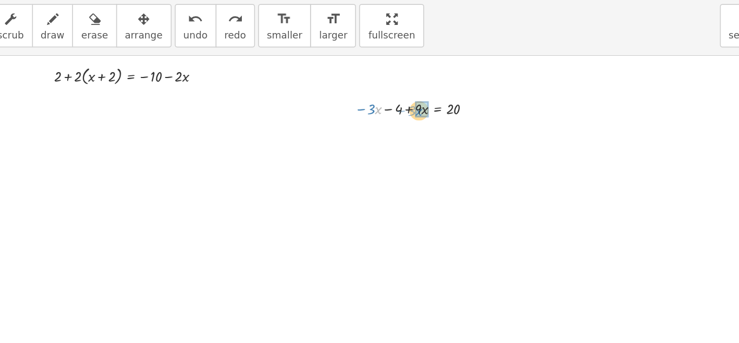
drag, startPoint x: 378, startPoint y: 112, endPoint x: 405, endPoint y: 113, distance: 27.6
click at [419, 137] on div at bounding box center [418, 143] width 17 height 17
click at [472, 143] on div at bounding box center [369, 209] width 739 height 499
click at [419, 140] on icon at bounding box center [420, 144] width 10 height 9
click at [466, 147] on icon at bounding box center [462, 144] width 10 height 10
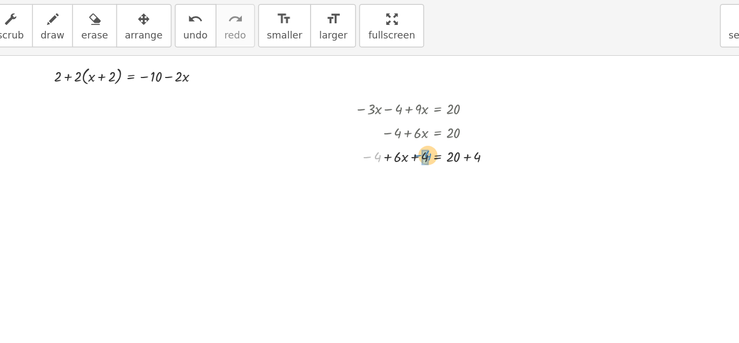
drag, startPoint x: 378, startPoint y: 144, endPoint x: 410, endPoint y: 144, distance: 31.9
click at [445, 142] on div at bounding box center [415, 142] width 115 height 16
click at [443, 160] on div at bounding box center [415, 158] width 115 height 16
click at [419, 177] on icon at bounding box center [420, 176] width 10 height 9
click at [462, 188] on icon at bounding box center [462, 193] width 10 height 10
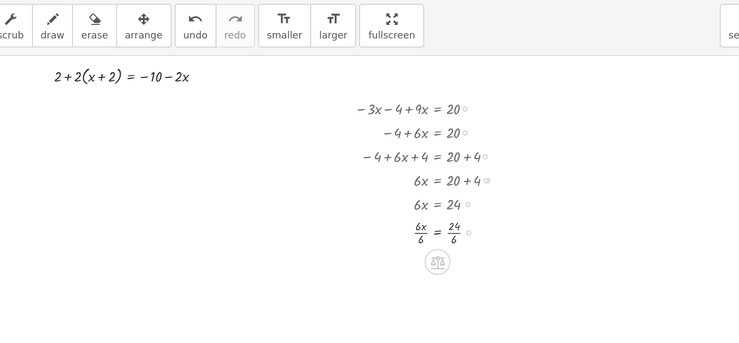
click at [409, 188] on div at bounding box center [415, 194] width 115 height 22
click at [409, 193] on div at bounding box center [415, 194] width 115 height 22
click at [432, 193] on div at bounding box center [415, 194] width 115 height 22
click at [431, 218] on div at bounding box center [415, 216] width 115 height 22
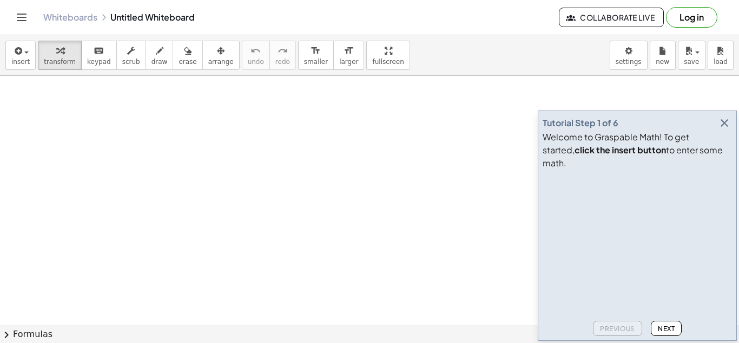
click at [721, 129] on icon "button" at bounding box center [724, 122] width 13 height 13
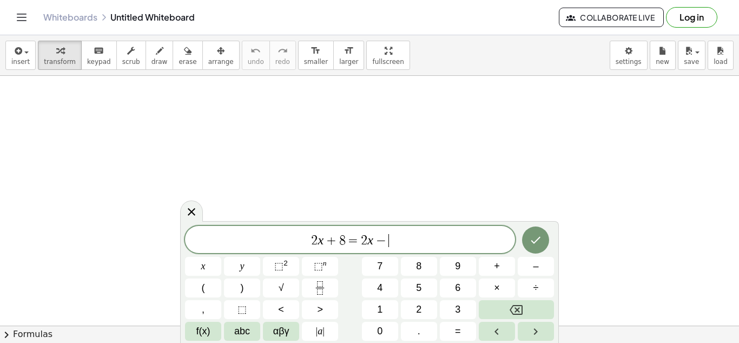
scroll to position [7, 0]
click at [429, 239] on span "2 x + 8 = 2 x − 2" at bounding box center [350, 240] width 330 height 15
click at [394, 241] on span "−" at bounding box center [400, 240] width 16 height 13
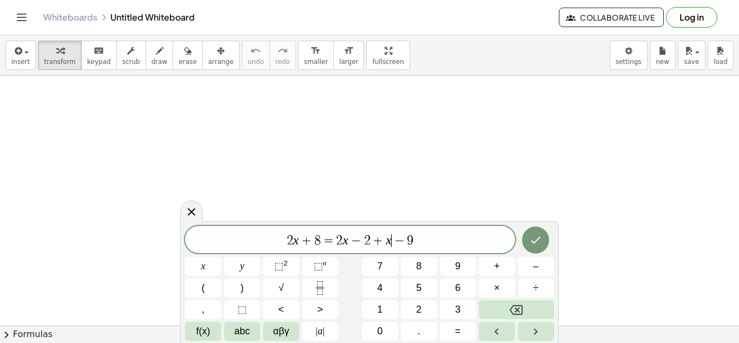
click at [369, 240] on span "2" at bounding box center [367, 240] width 6 height 13
click at [411, 245] on span "2 x + 8 = 2 x ​ + x − 9" at bounding box center [350, 240] width 330 height 15
click at [325, 238] on span "8" at bounding box center [325, 240] width 6 height 13
click at [369, 242] on span "−" at bounding box center [374, 240] width 16 height 13
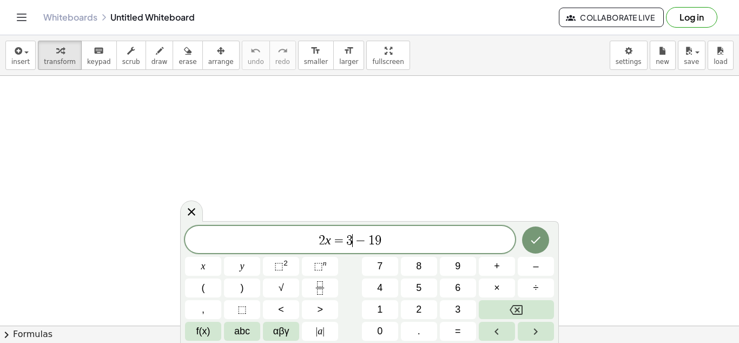
scroll to position [12, 0]
click at [326, 238] on var "x" at bounding box center [326, 240] width 6 height 14
click at [400, 234] on span "2 x ​ = 3 x − 1 9" at bounding box center [350, 240] width 330 height 15
click at [532, 236] on icon "Done" at bounding box center [535, 239] width 13 height 13
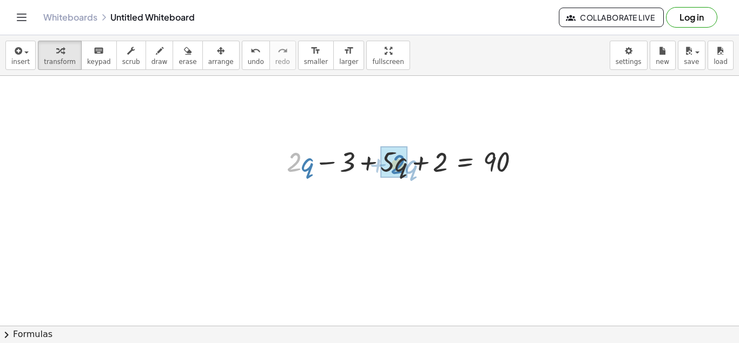
drag, startPoint x: 300, startPoint y: 163, endPoint x: 409, endPoint y: 167, distance: 108.3
click at [409, 167] on div at bounding box center [408, 160] width 253 height 37
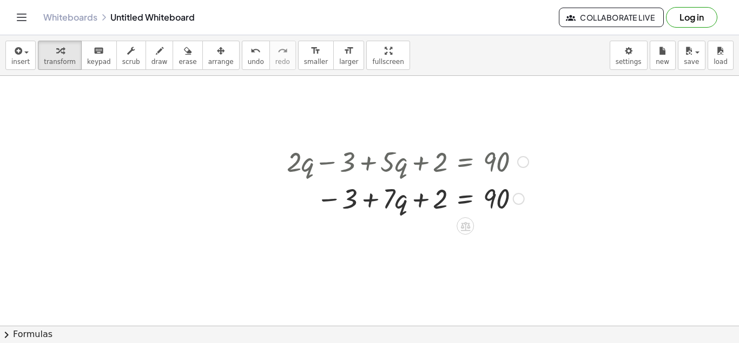
drag, startPoint x: 342, startPoint y: 163, endPoint x: 390, endPoint y: 167, distance: 48.3
click at [390, 167] on div at bounding box center [408, 160] width 253 height 37
drag, startPoint x: 342, startPoint y: 200, endPoint x: 438, endPoint y: 202, distance: 96.4
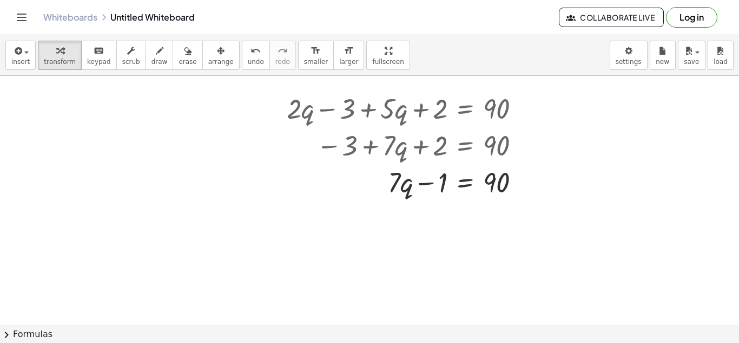
scroll to position [55, 0]
click at [464, 208] on icon at bounding box center [465, 207] width 11 height 11
click at [511, 210] on icon at bounding box center [509, 208] width 10 height 10
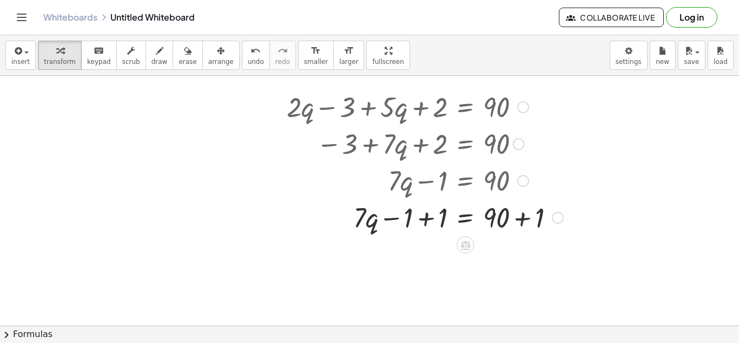
click at [522, 220] on div at bounding box center [425, 216] width 287 height 37
click at [435, 219] on div at bounding box center [408, 216] width 253 height 37
click at [470, 245] on icon at bounding box center [466, 244] width 10 height 9
click at [508, 283] on icon at bounding box center [509, 282] width 10 height 10
click at [496, 253] on div at bounding box center [425, 253] width 287 height 54
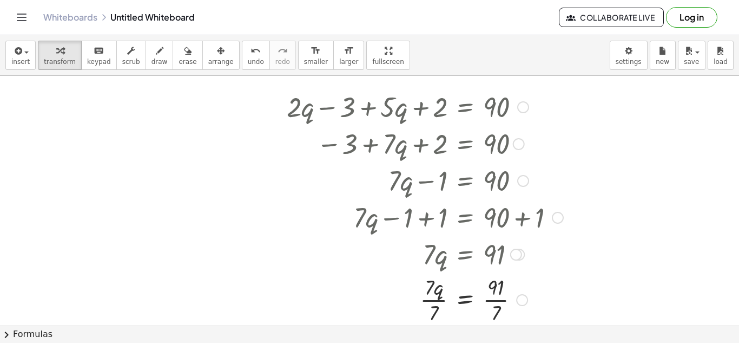
click at [496, 292] on div at bounding box center [425, 299] width 287 height 54
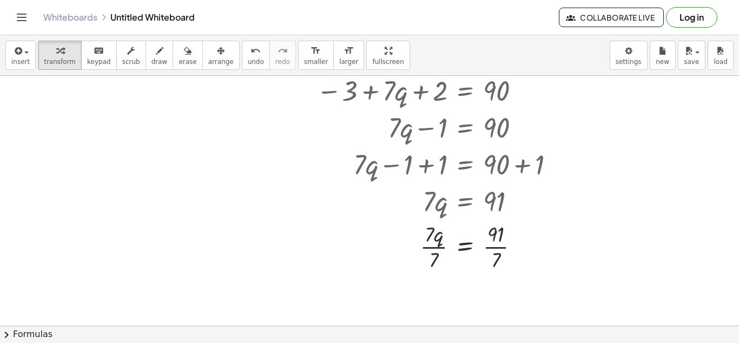
scroll to position [113, 0]
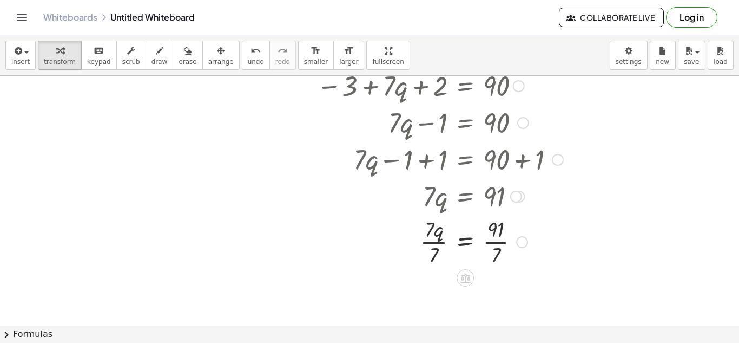
click at [436, 241] on div at bounding box center [425, 241] width 287 height 54
click at [493, 243] on div at bounding box center [425, 241] width 287 height 54
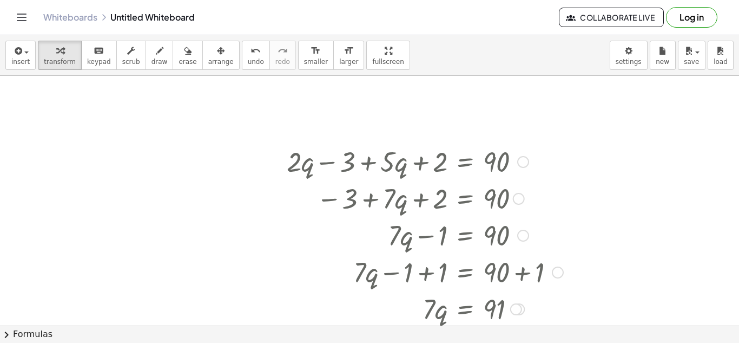
click at [518, 158] on div at bounding box center [524, 162] width 12 height 12
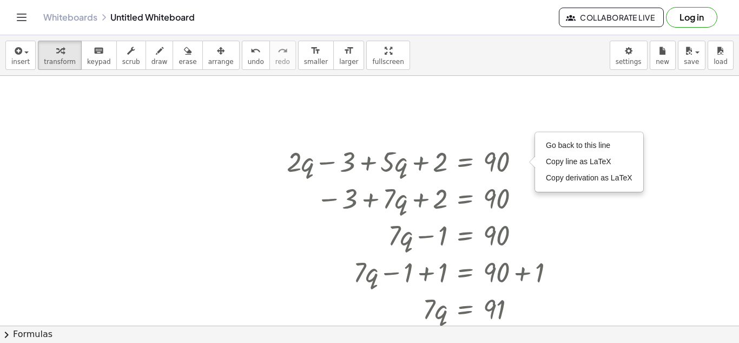
click at [577, 133] on div "Go back to this line Copy line as LaTeX Copy derivation as LaTeX" at bounding box center [589, 162] width 107 height 58
click at [578, 140] on li "Go back to this line" at bounding box center [590, 146] width 92 height 16
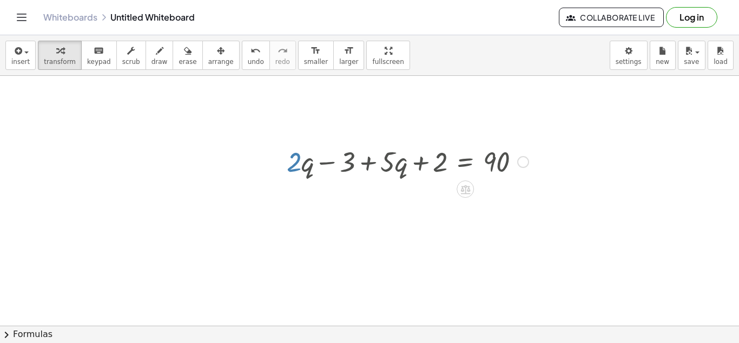
click at [522, 165] on div "Go back to this line Copy line as LaTeX Copy derivation as LaTeX" at bounding box center [524, 162] width 12 height 12
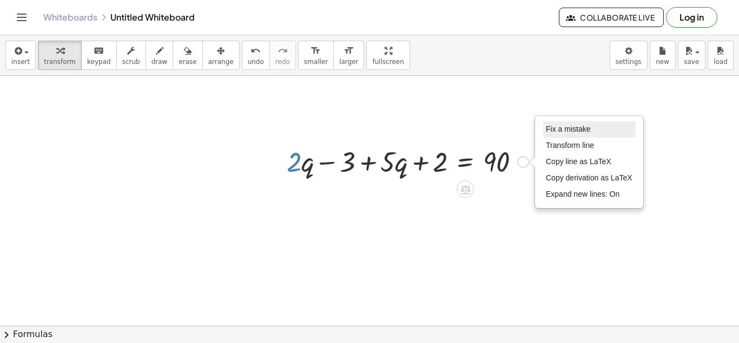
click at [573, 135] on li "Fix a mistake" at bounding box center [590, 129] width 92 height 16
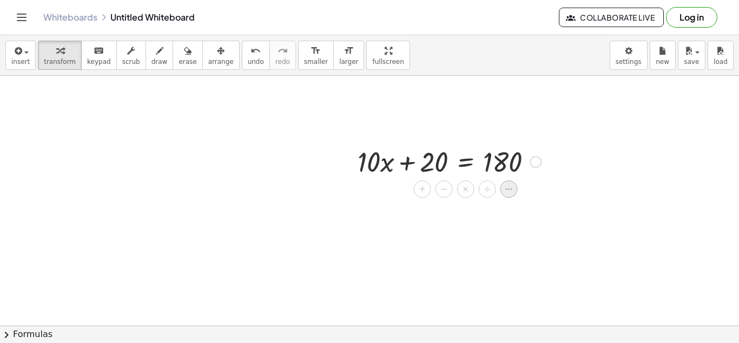
click at [508, 192] on icon at bounding box center [510, 189] width 10 height 10
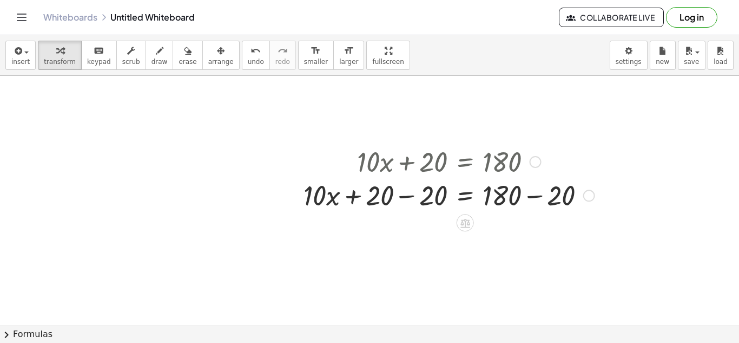
click at [424, 152] on div at bounding box center [449, 160] width 302 height 37
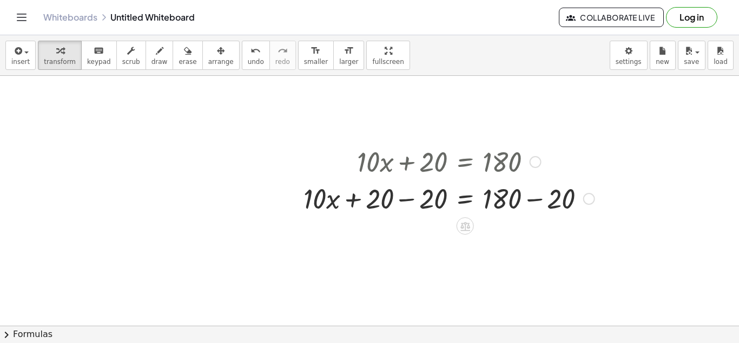
click at [427, 191] on div at bounding box center [449, 197] width 302 height 37
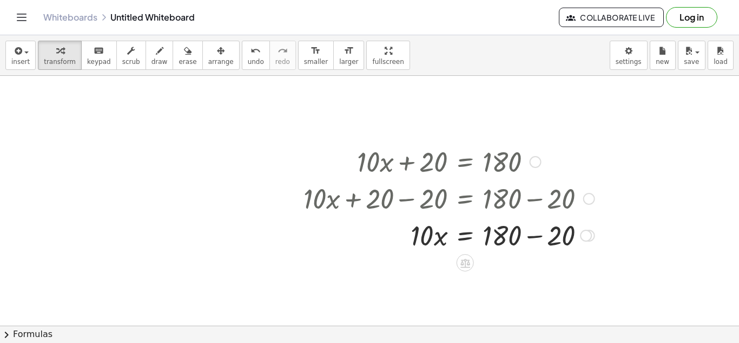
click at [525, 234] on div at bounding box center [449, 234] width 302 height 37
click at [470, 254] on div at bounding box center [449, 235] width 302 height 37
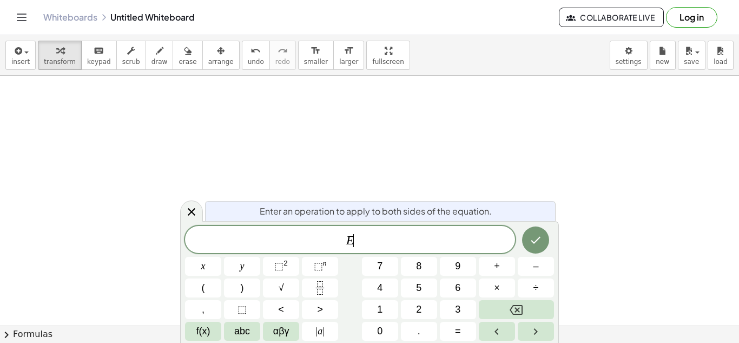
scroll to position [390, 0]
